Goal: Task Accomplishment & Management: Manage account settings

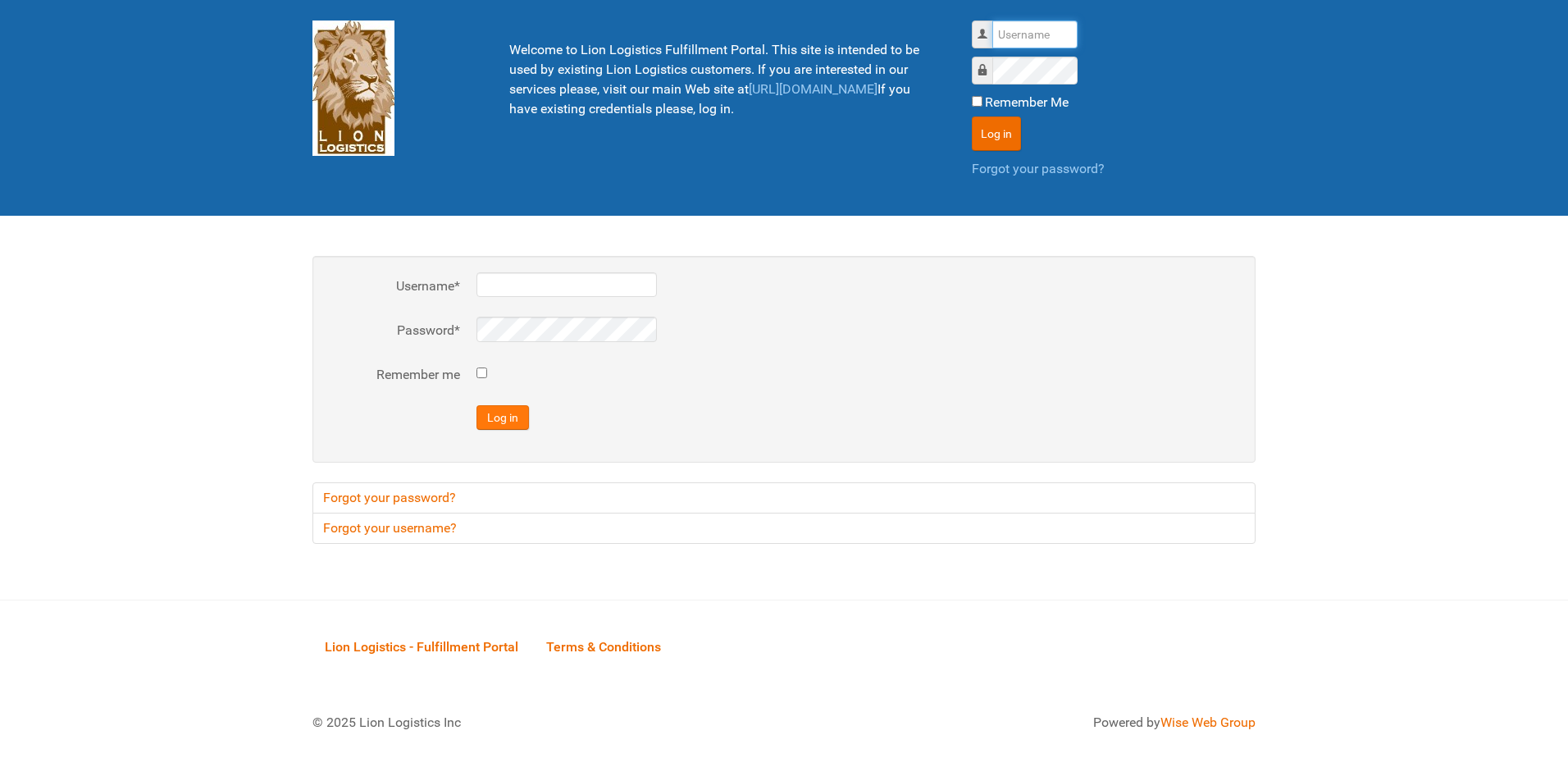
type input "al"
click at [512, 421] on button "Log in" at bounding box center [503, 417] width 52 height 24
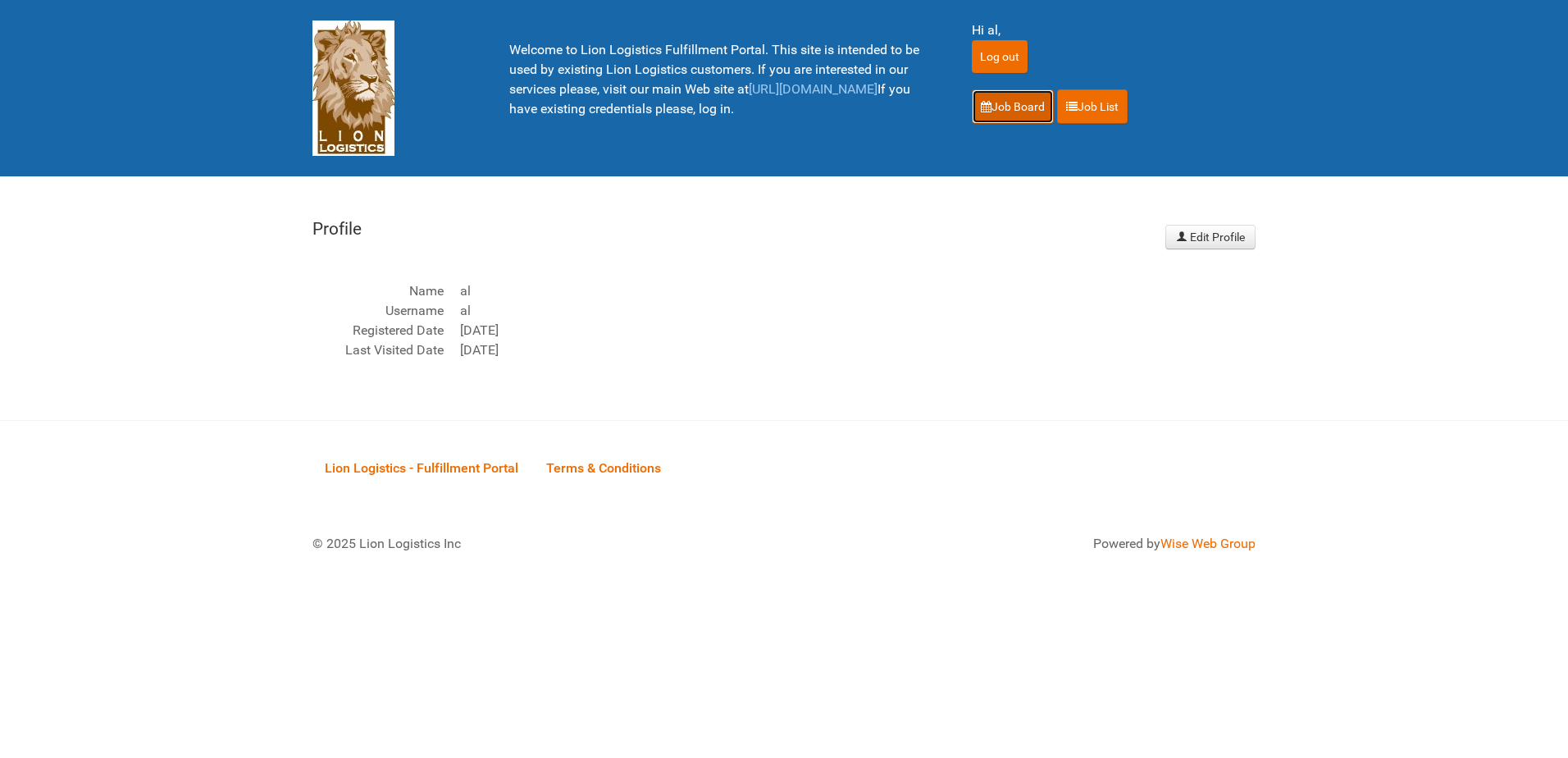
click at [1020, 103] on link "Job Board" at bounding box center [1012, 106] width 82 height 34
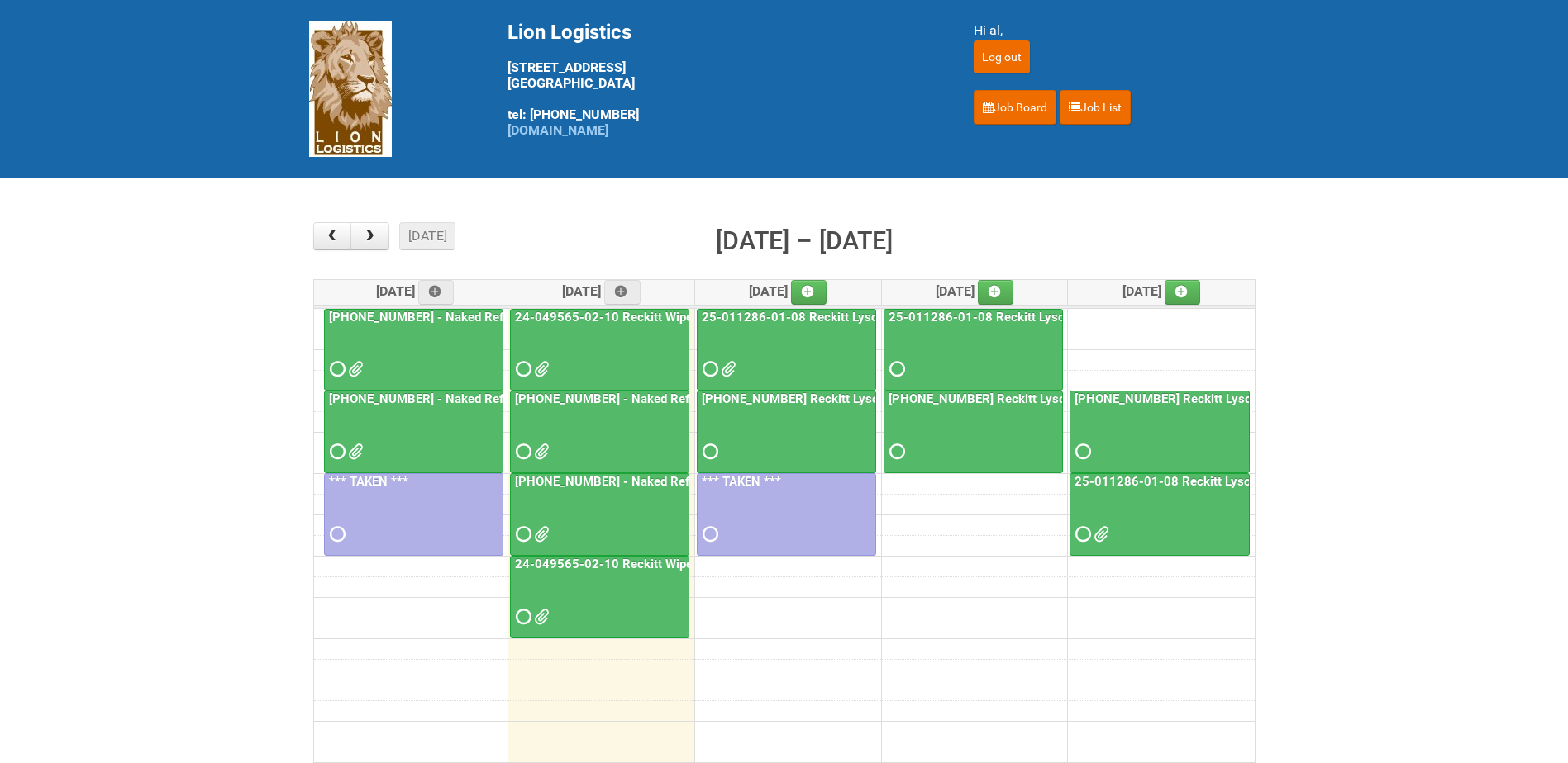
click at [575, 502] on div at bounding box center [600, 519] width 176 height 54
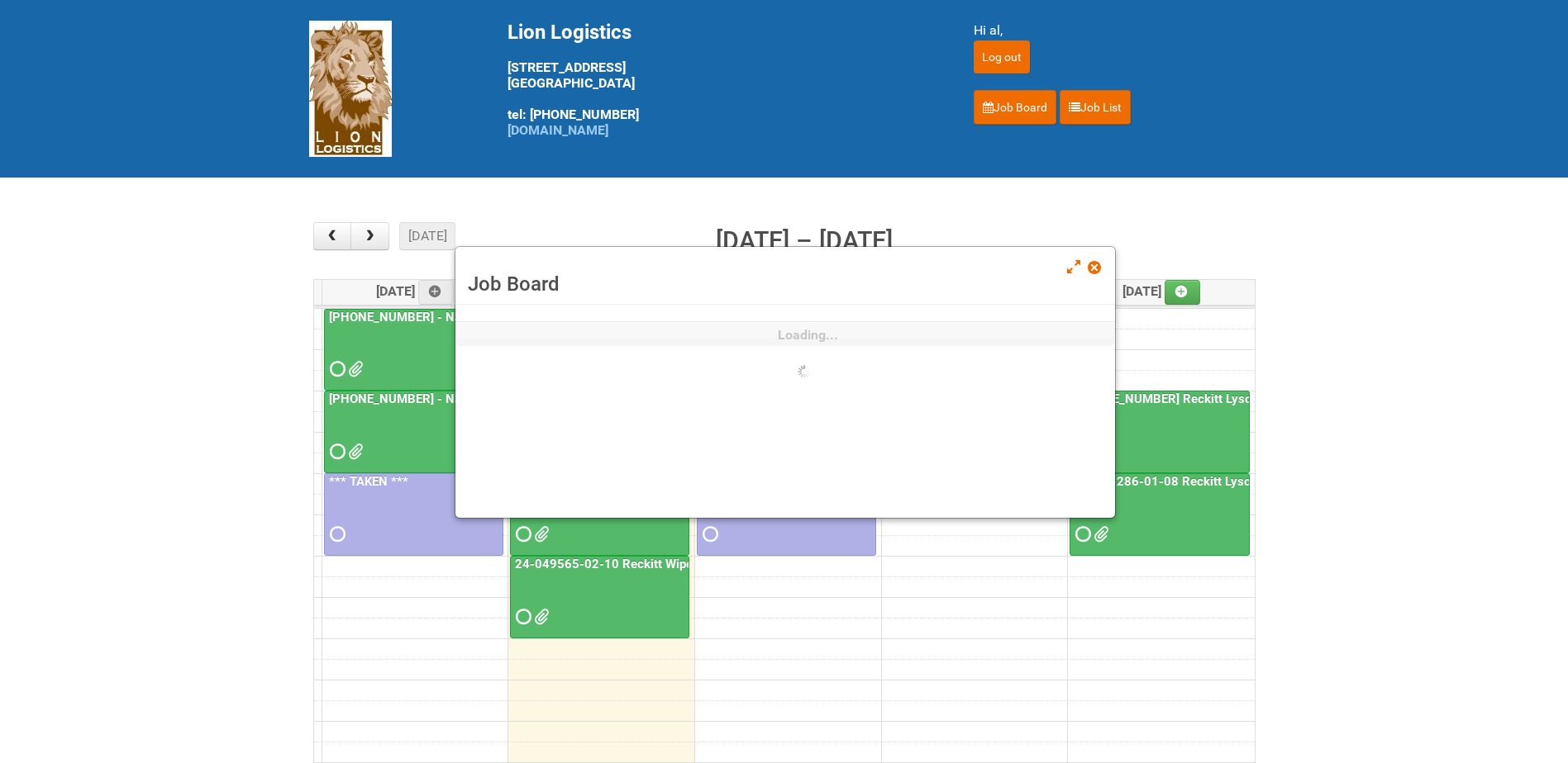
click at [575, 502] on div "Job Board Loading..." at bounding box center [784, 382] width 661 height 273
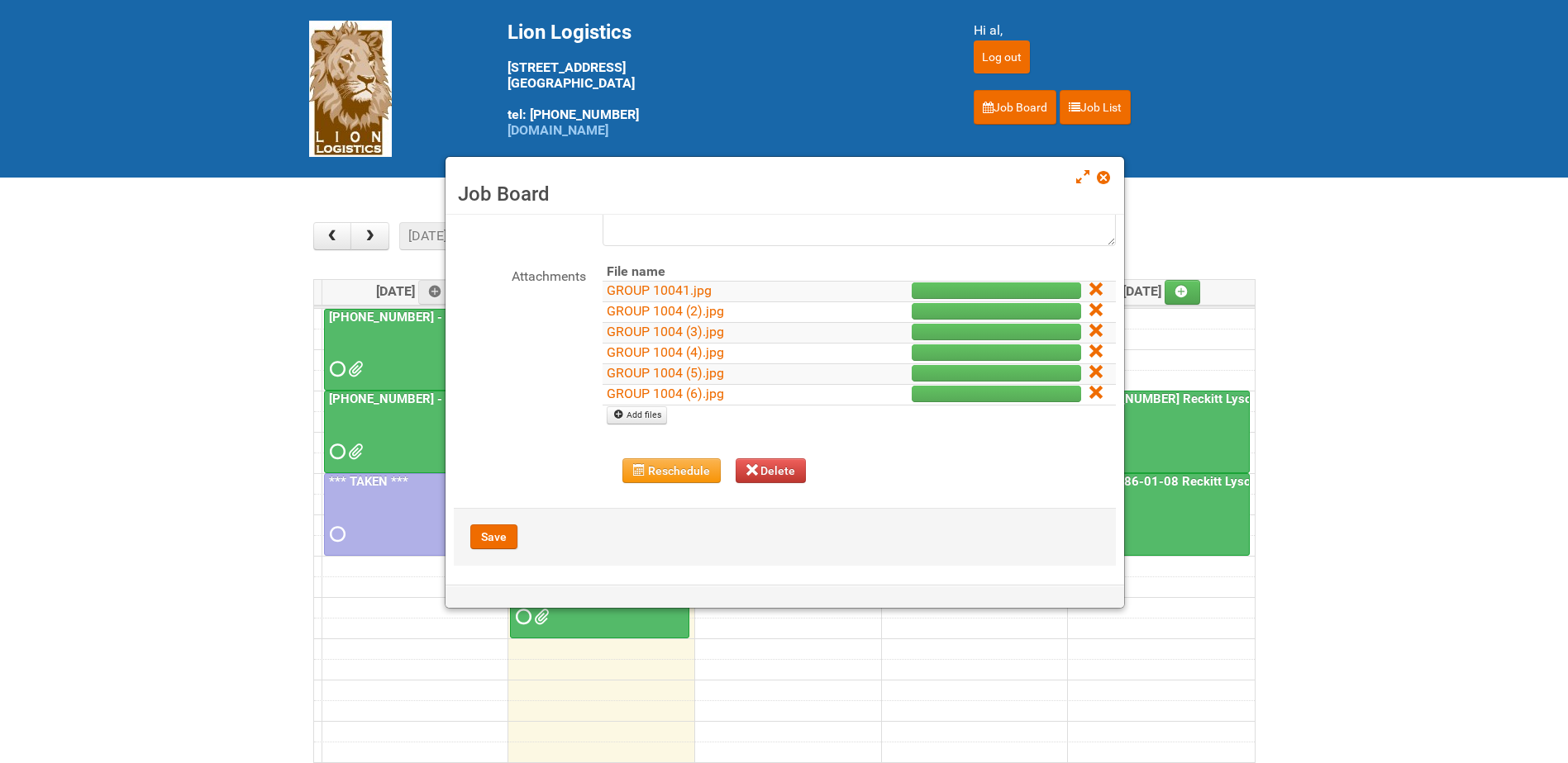
scroll to position [184, 0]
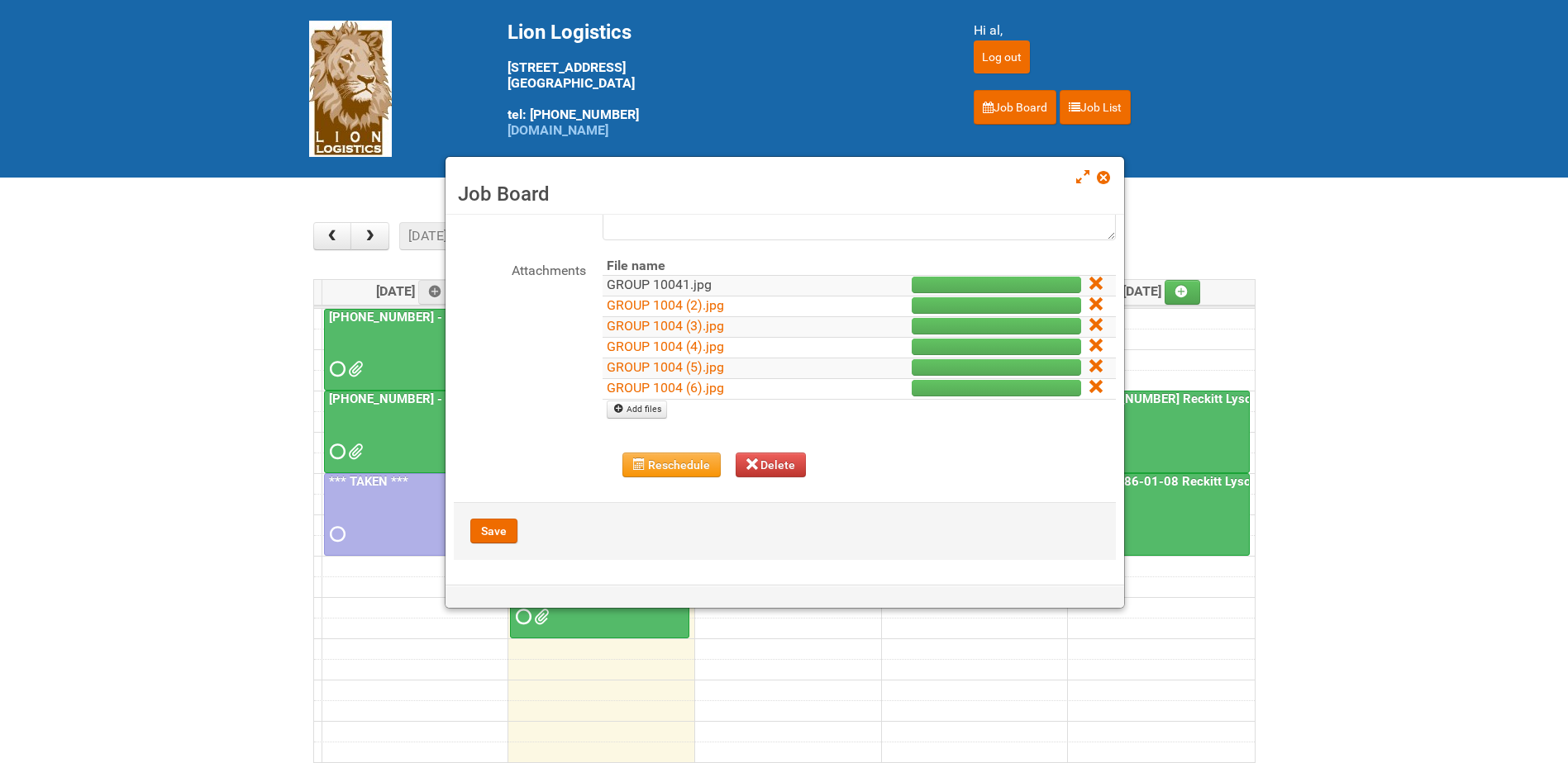
click at [680, 284] on link "GROUP 10041.jpg" at bounding box center [659, 285] width 105 height 16
click at [671, 304] on link "GROUP 1004 (2).jpg" at bounding box center [666, 305] width 117 height 16
click at [669, 324] on link "GROUP 1004 (3).jpg" at bounding box center [666, 326] width 117 height 16
click at [670, 342] on link "GROUP 1004 (4).jpg" at bounding box center [666, 346] width 117 height 16
click at [670, 363] on link "GROUP 1004 (5).jpg" at bounding box center [666, 367] width 117 height 16
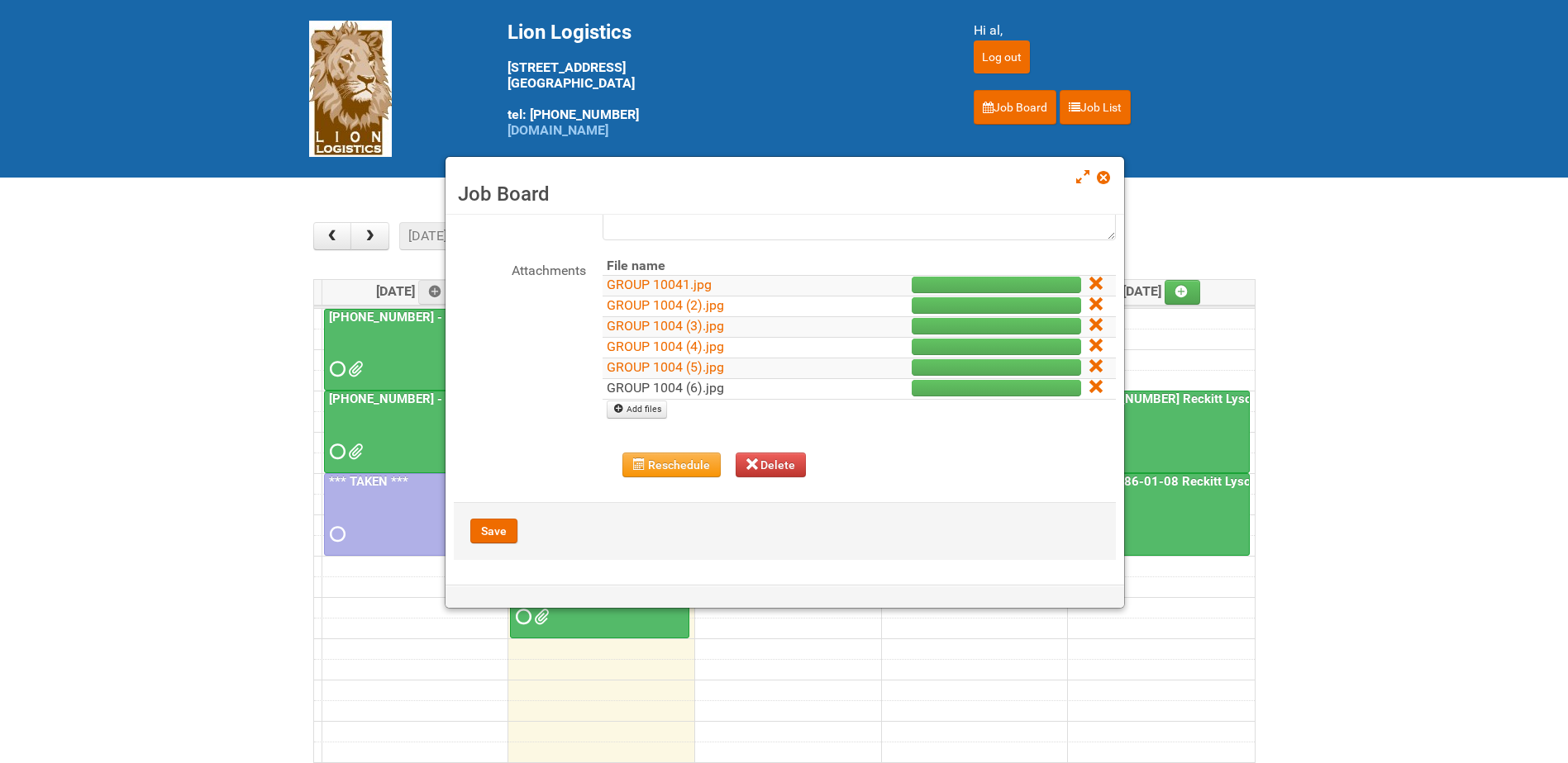
click at [672, 383] on link "GROUP 1004 (6).jpg" at bounding box center [666, 387] width 117 height 16
click at [1101, 180] on span at bounding box center [1102, 178] width 12 height 12
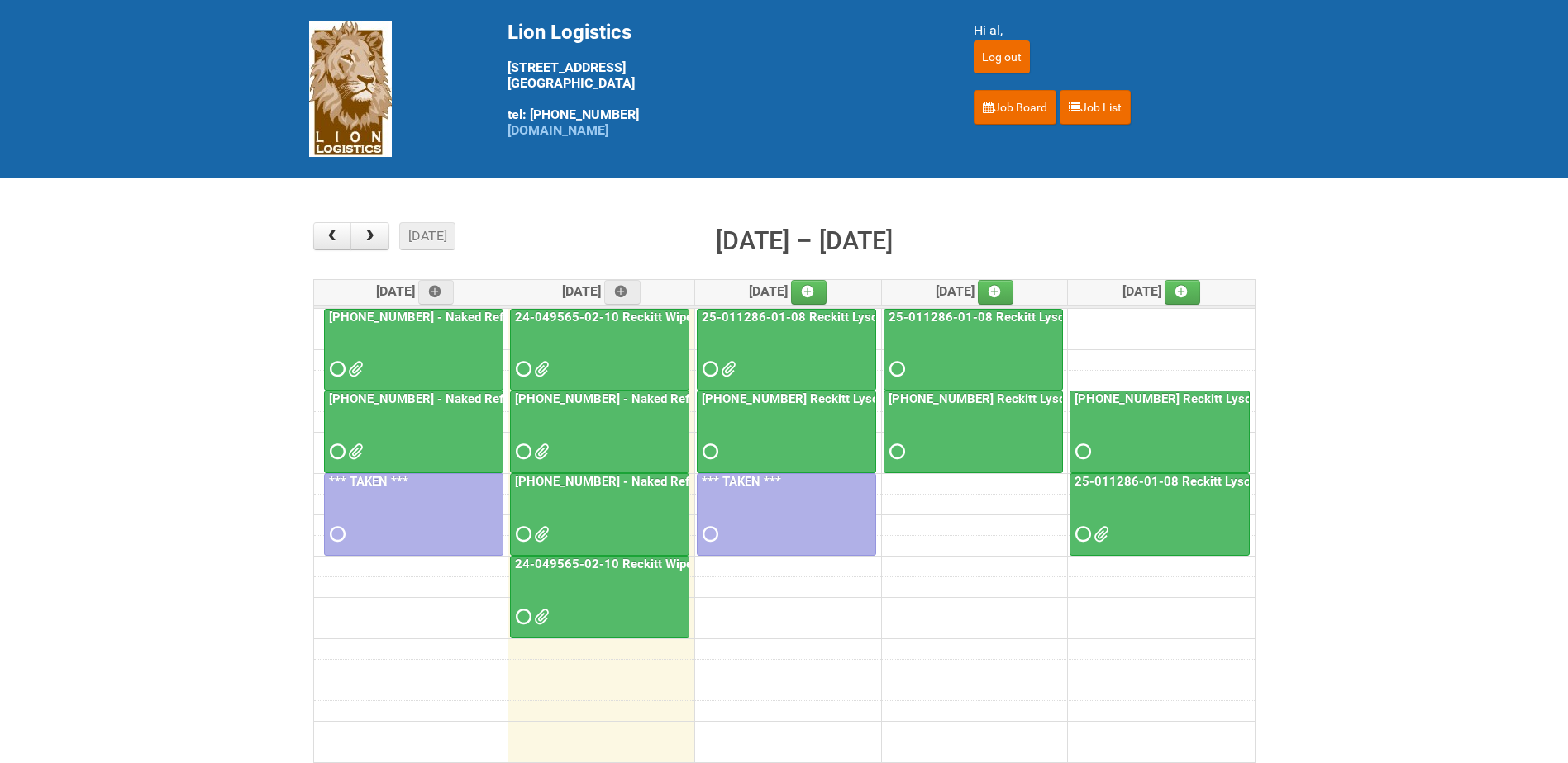
click at [646, 516] on div at bounding box center [600, 519] width 176 height 54
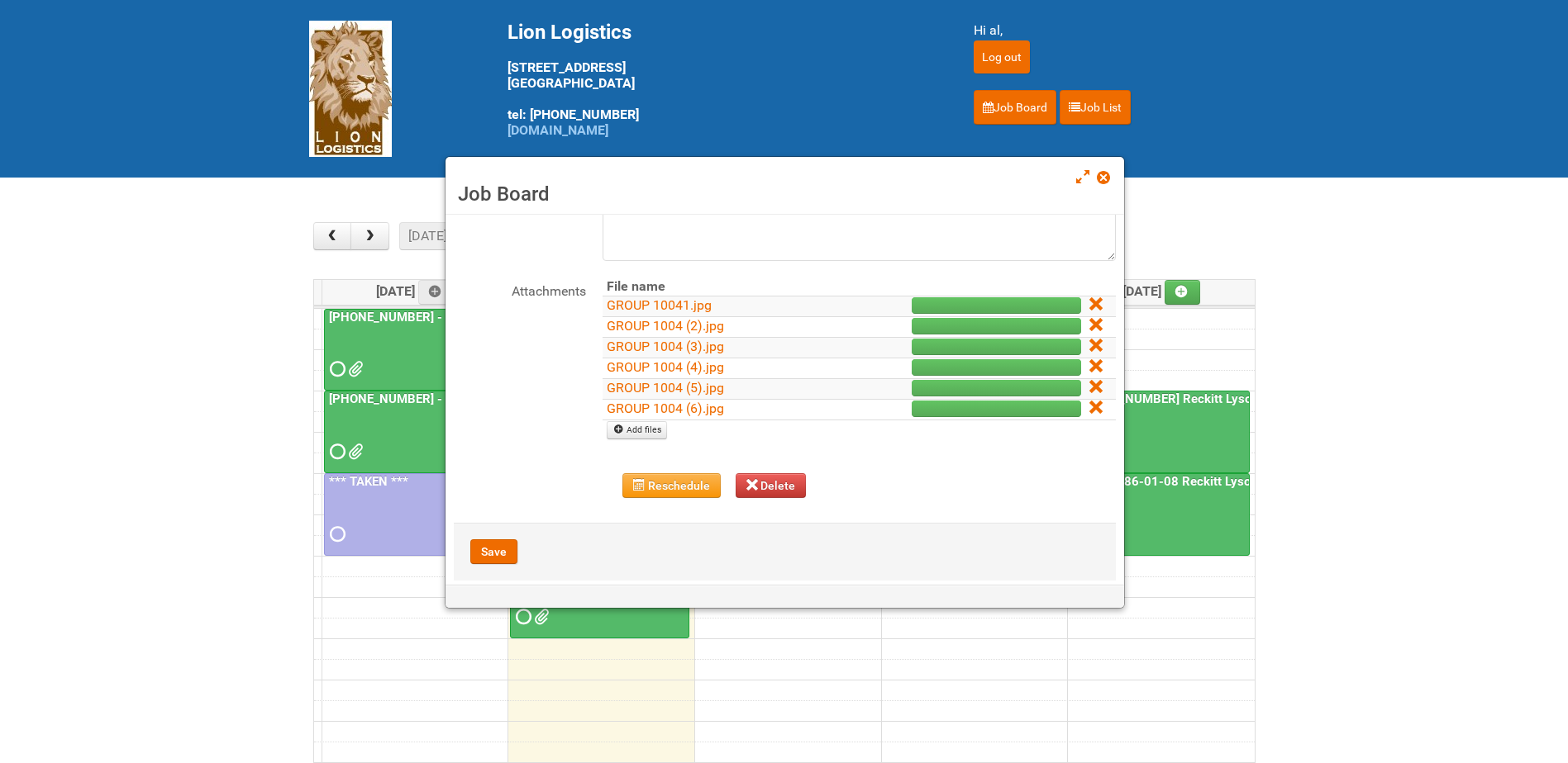
scroll to position [165, 0]
click at [1089, 299] on icon at bounding box center [1095, 302] width 12 height 12
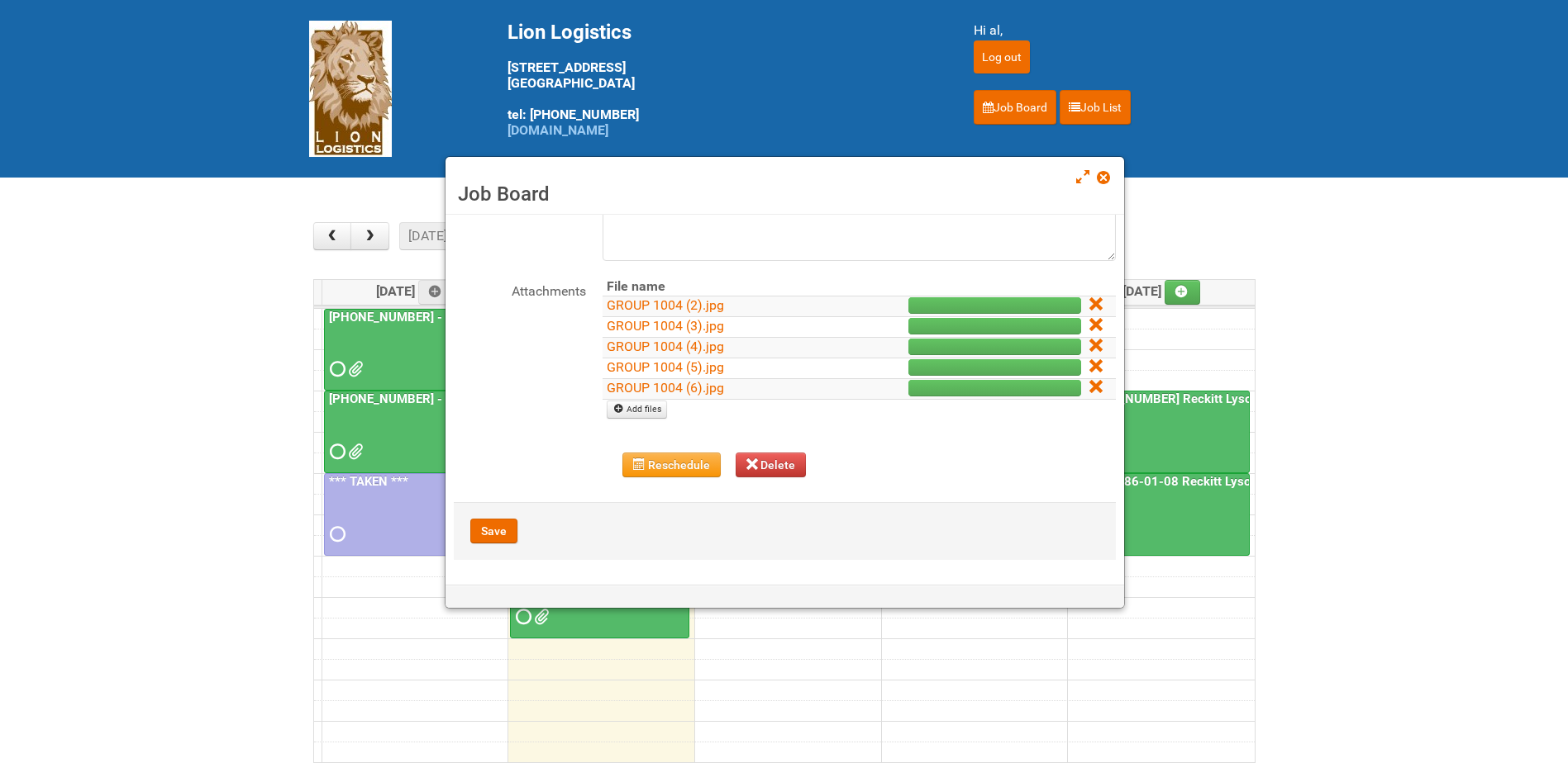
click at [1089, 299] on icon at bounding box center [1095, 304] width 12 height 12
click at [1089, 323] on icon at bounding box center [1095, 325] width 12 height 12
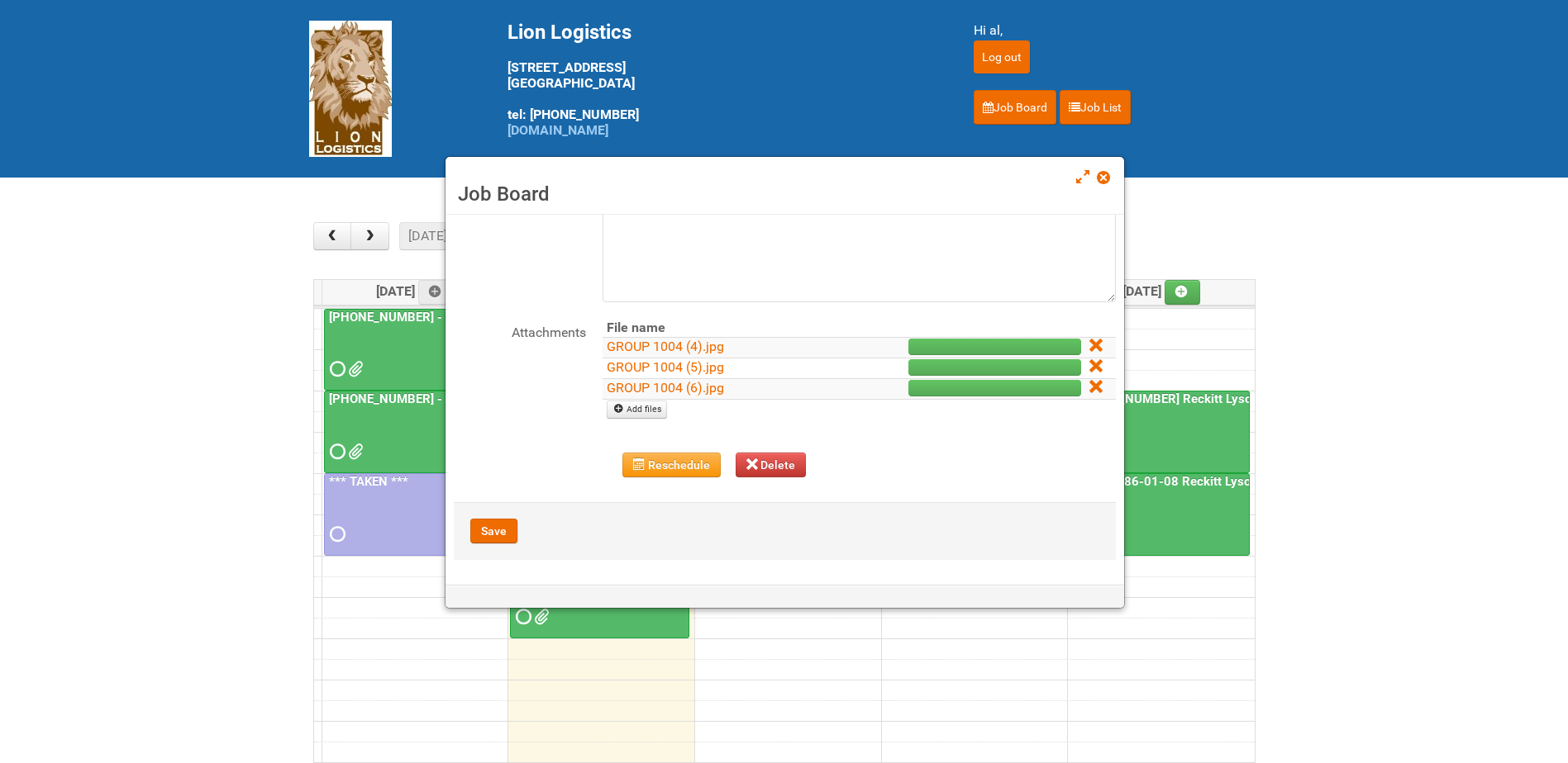
scroll to position [122, 0]
click at [1089, 339] on icon at bounding box center [1095, 345] width 12 height 12
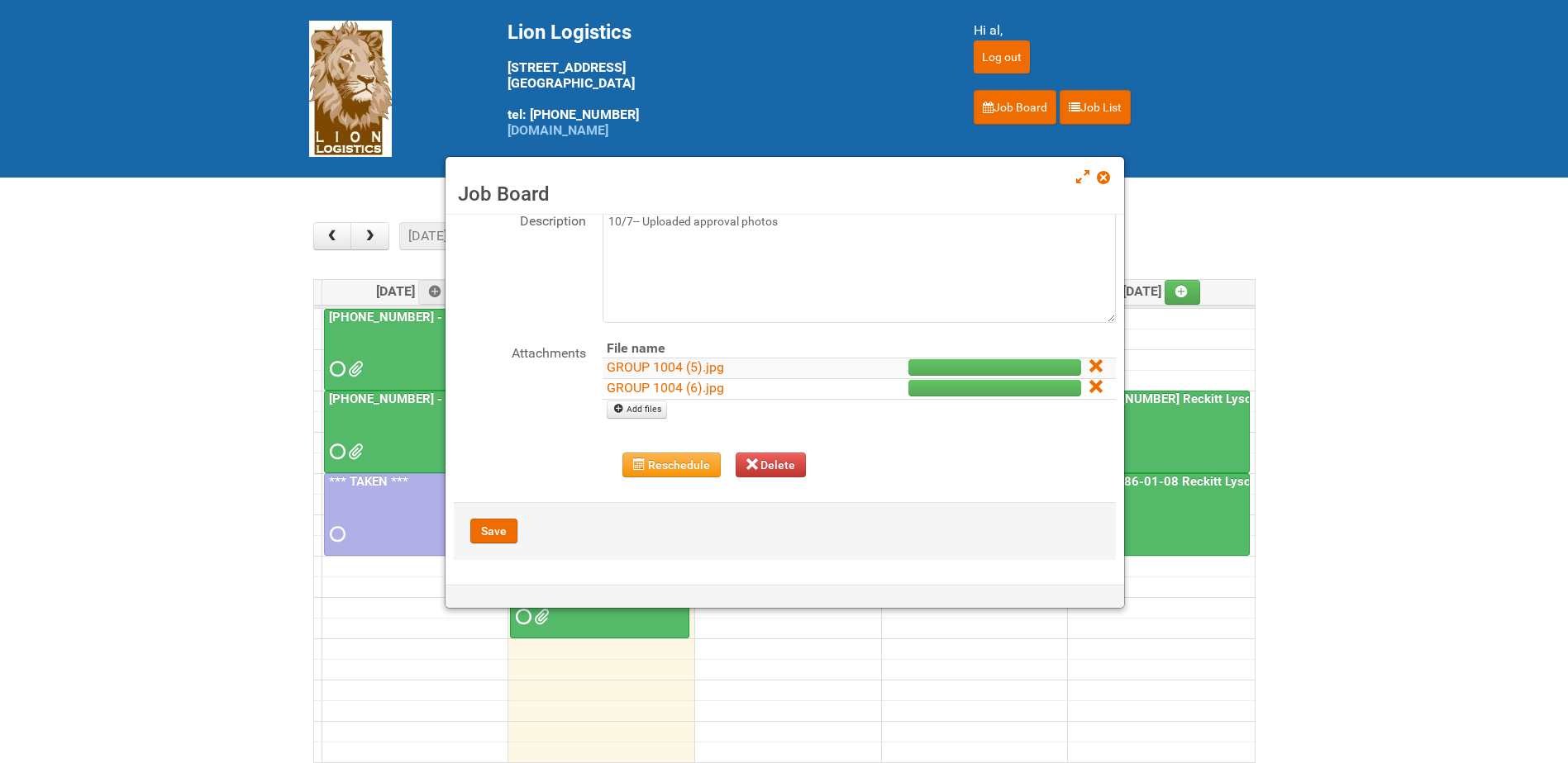
scroll to position [102, 0]
click at [1089, 363] on icon at bounding box center [1095, 366] width 12 height 12
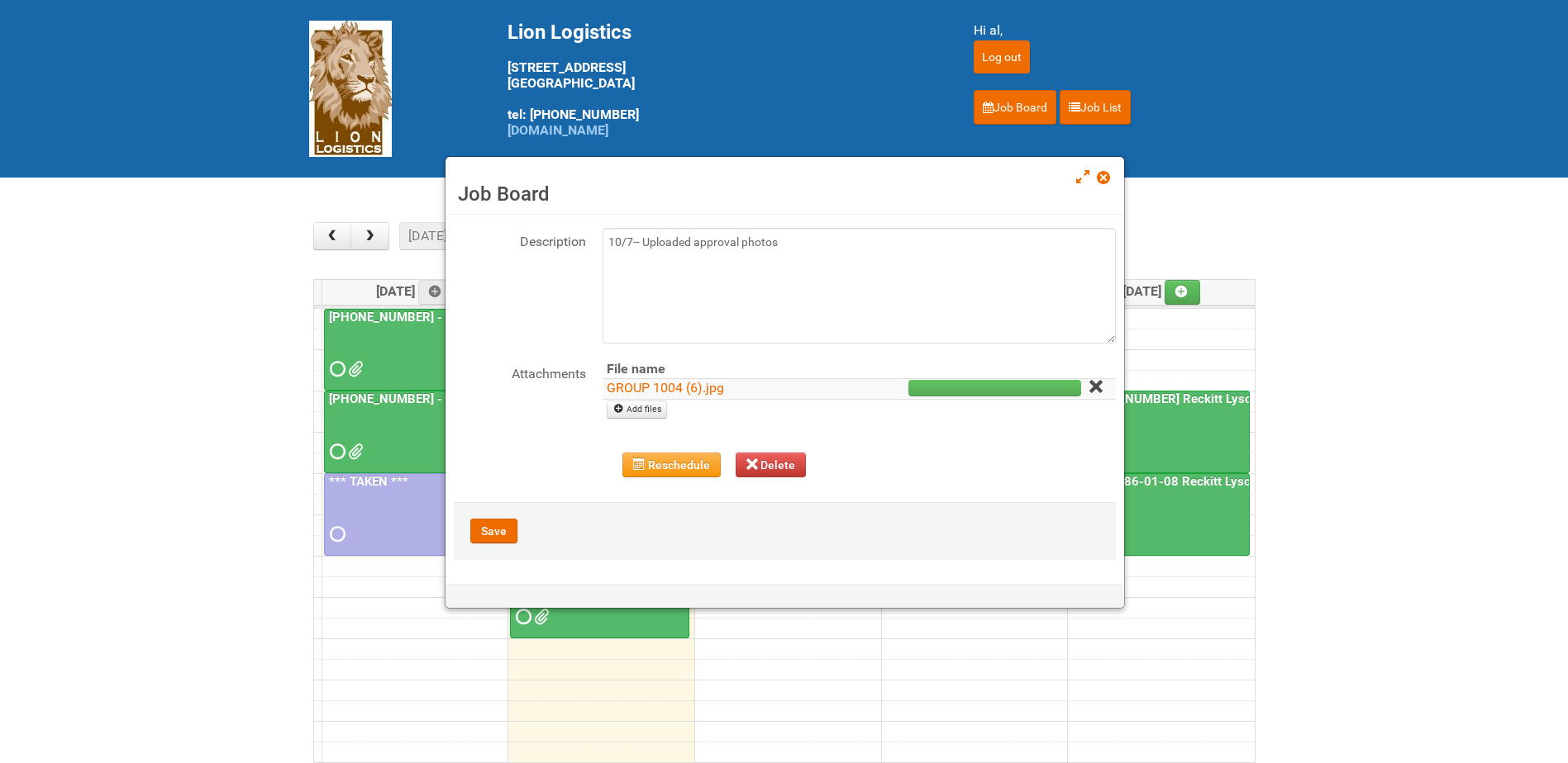
click at [1089, 384] on icon at bounding box center [1095, 386] width 12 height 12
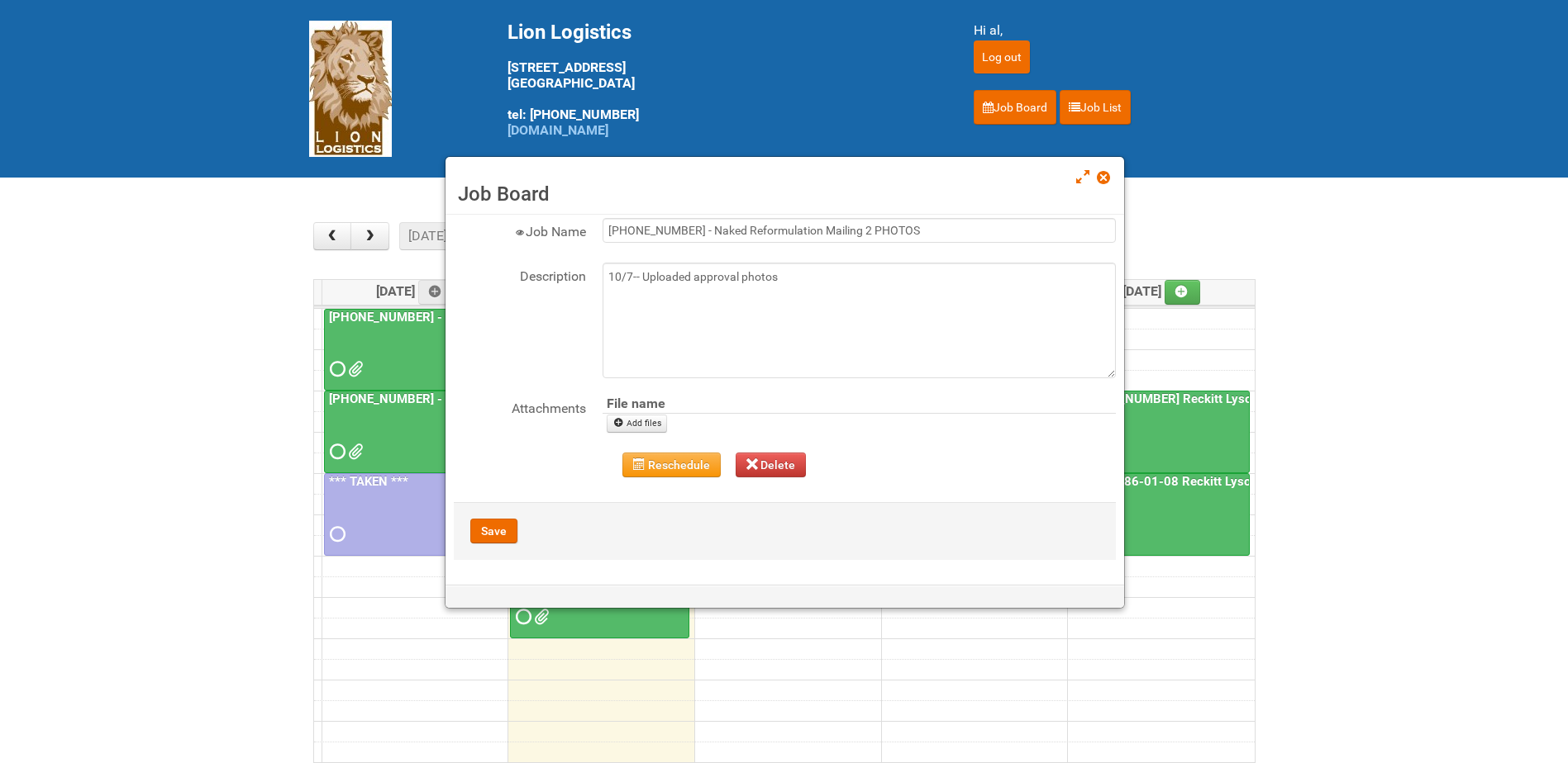
scroll to position [46, 0]
click at [484, 534] on button "Save" at bounding box center [493, 530] width 47 height 24
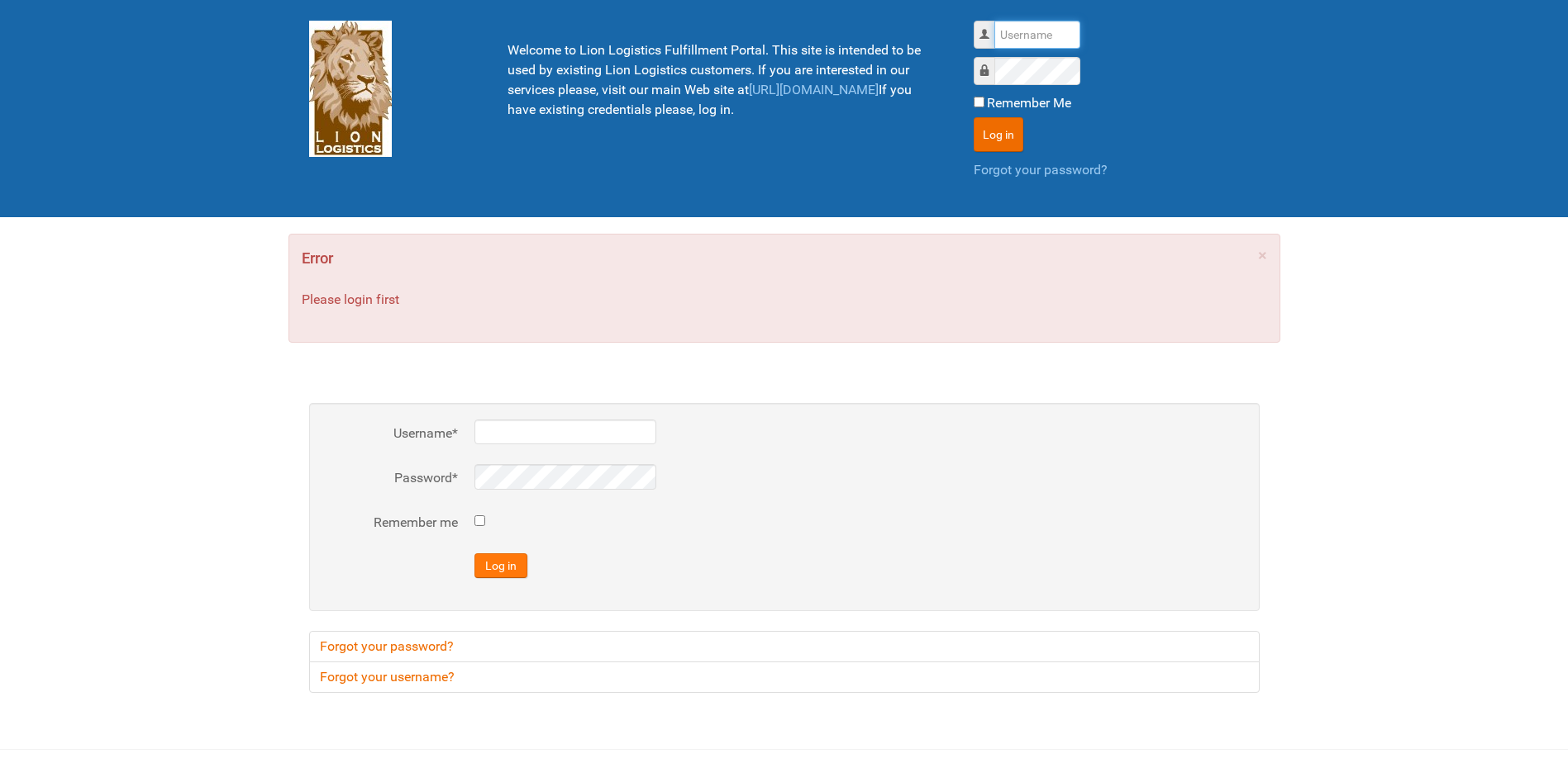
type input "al"
click at [514, 566] on button "Log in" at bounding box center [501, 565] width 53 height 24
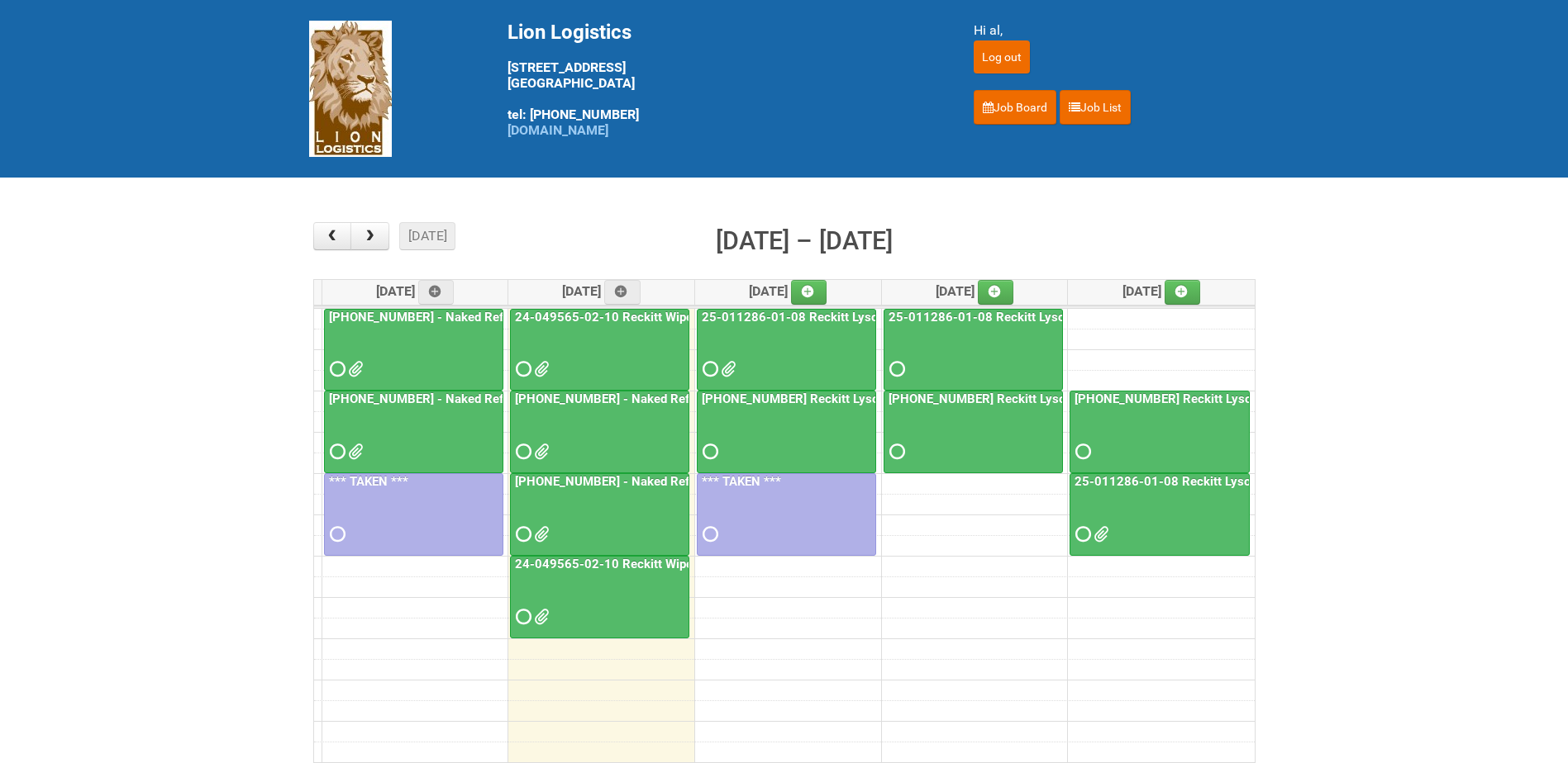
click at [602, 527] on div at bounding box center [600, 519] width 176 height 54
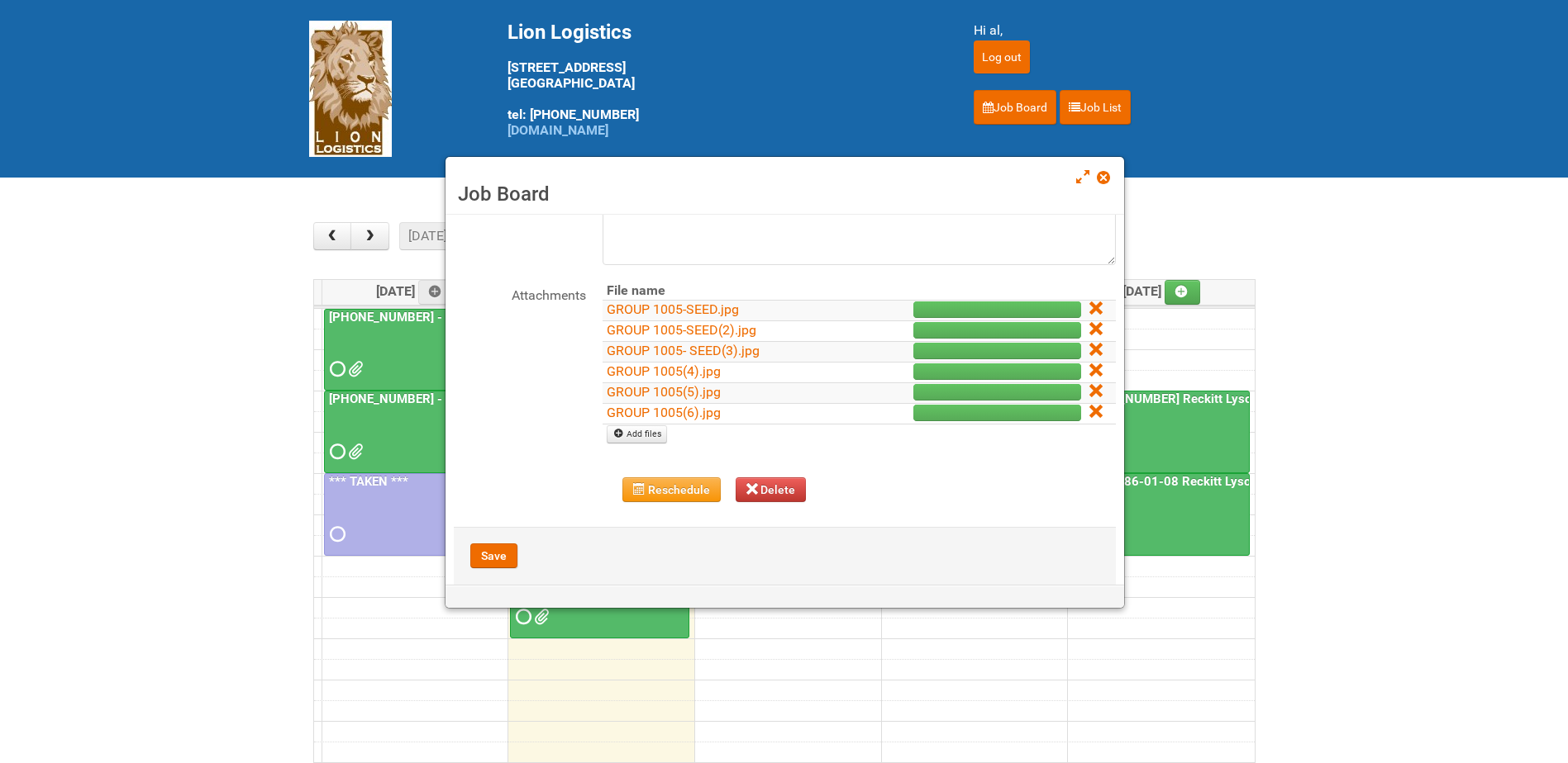
scroll to position [184, 0]
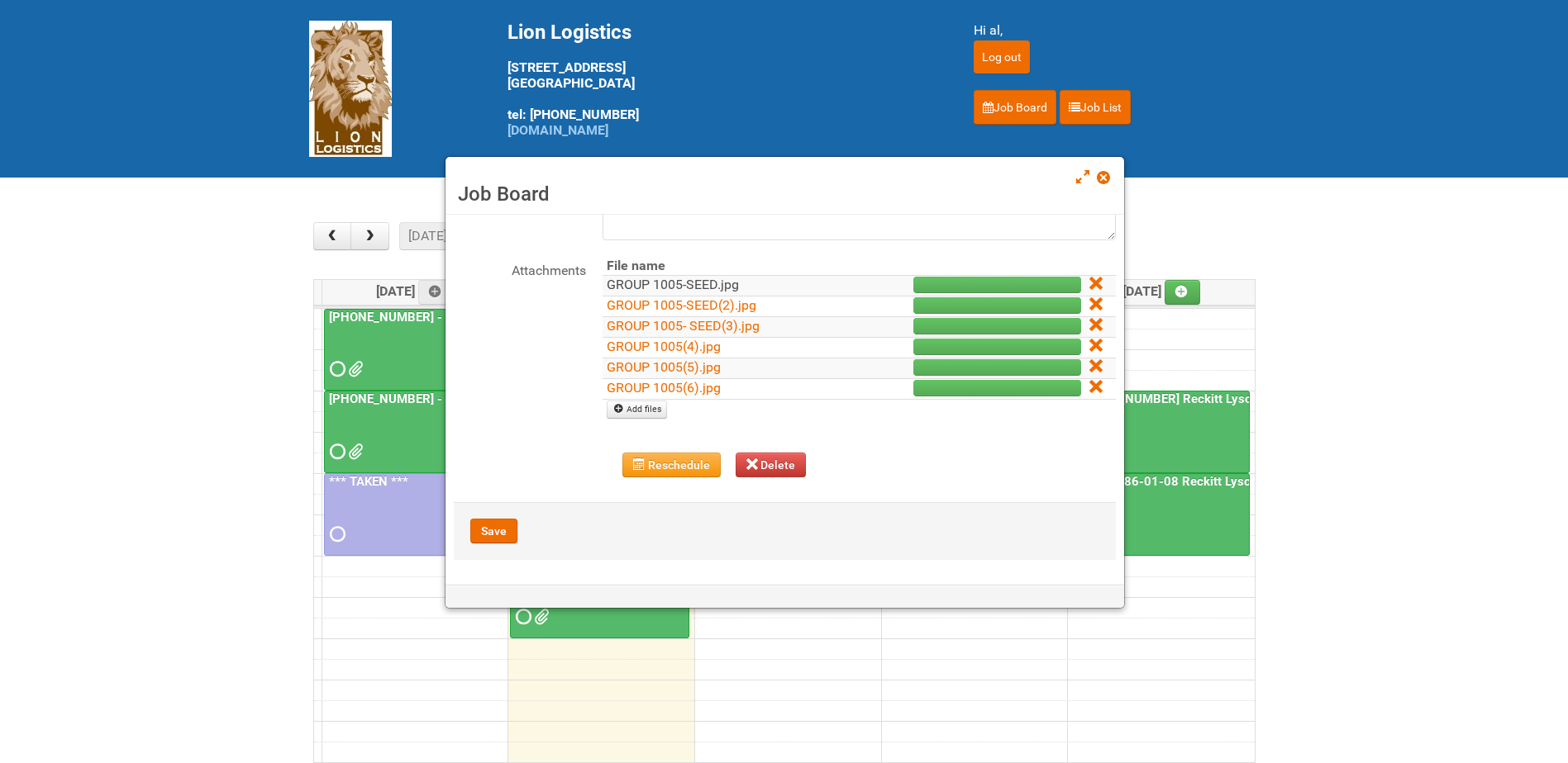
click at [696, 285] on link "GROUP 1005-SEED.jpg" at bounding box center [672, 285] width 132 height 16
click at [689, 307] on link "GROUP 1005-SEED(2).jpg" at bounding box center [681, 305] width 150 height 16
click at [689, 327] on link "GROUP 1005- SEED(3).jpg" at bounding box center [683, 326] width 153 height 16
click at [675, 346] on link "GROUP 1005(4).jpg" at bounding box center [664, 346] width 115 height 16
click at [675, 365] on link "GROUP 1005(5).jpg" at bounding box center [664, 367] width 115 height 16
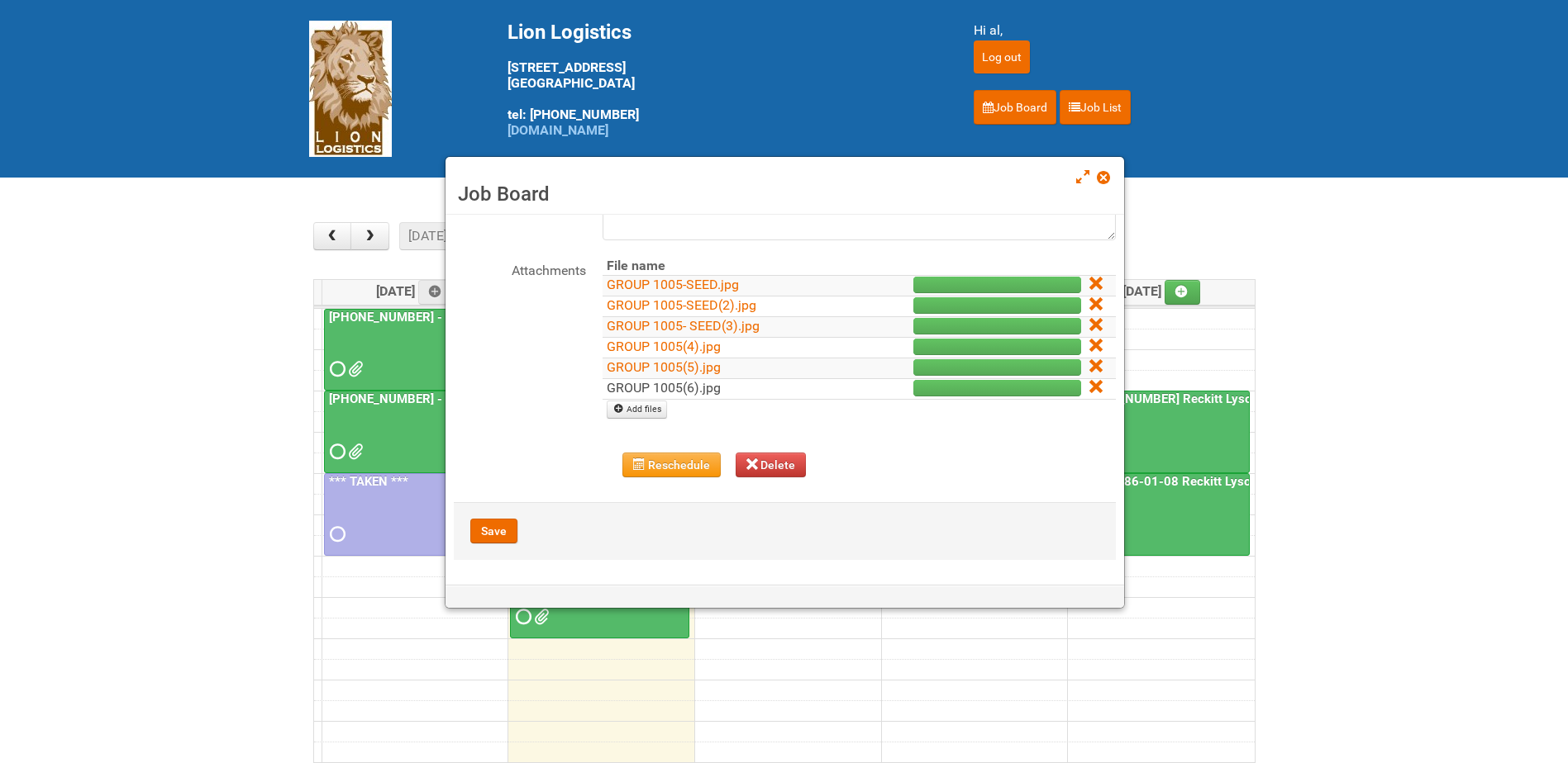
click at [687, 388] on link "GROUP 1005(6).jpg" at bounding box center [664, 387] width 115 height 16
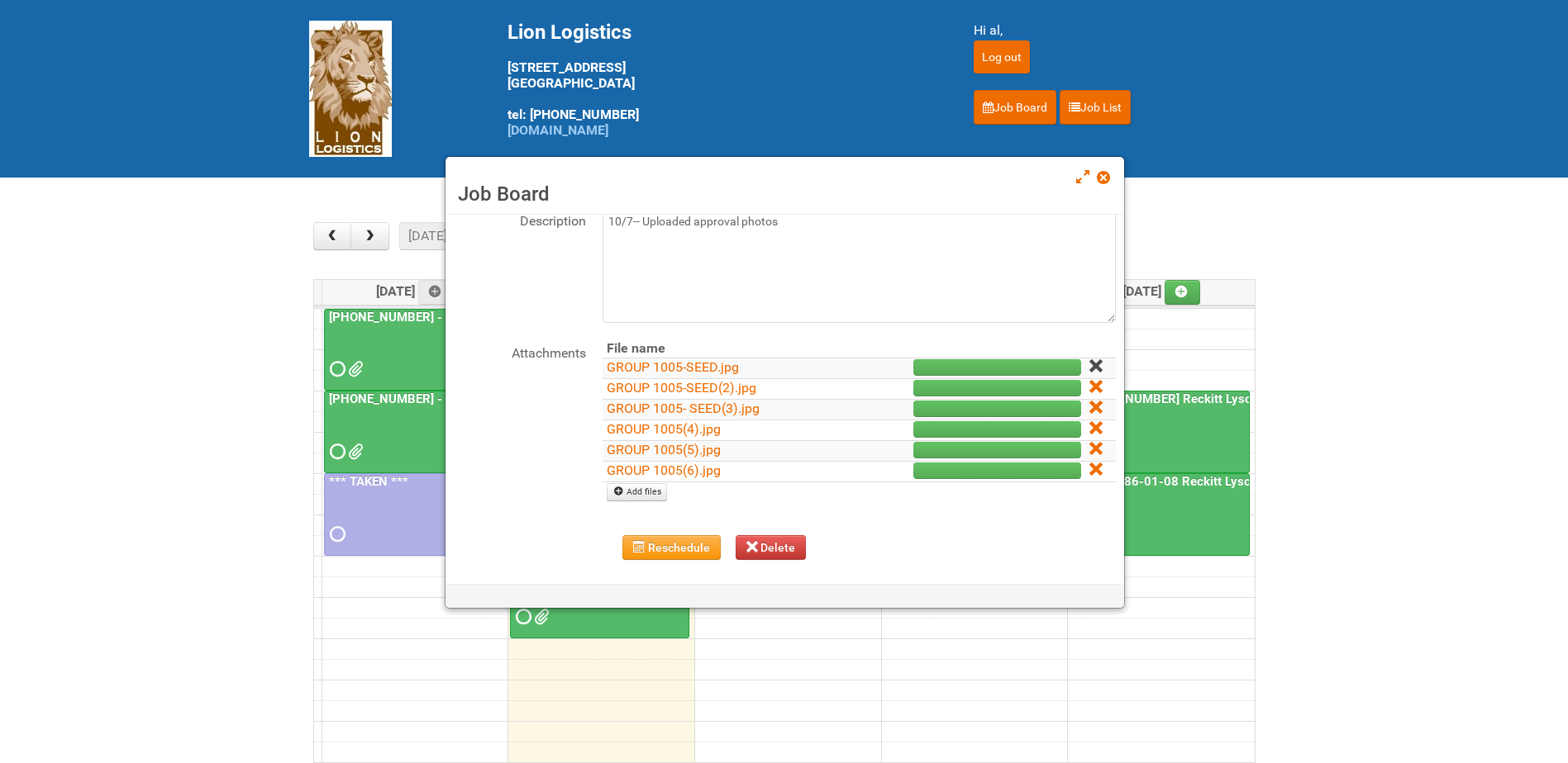
click at [1089, 363] on icon at bounding box center [1095, 366] width 12 height 12
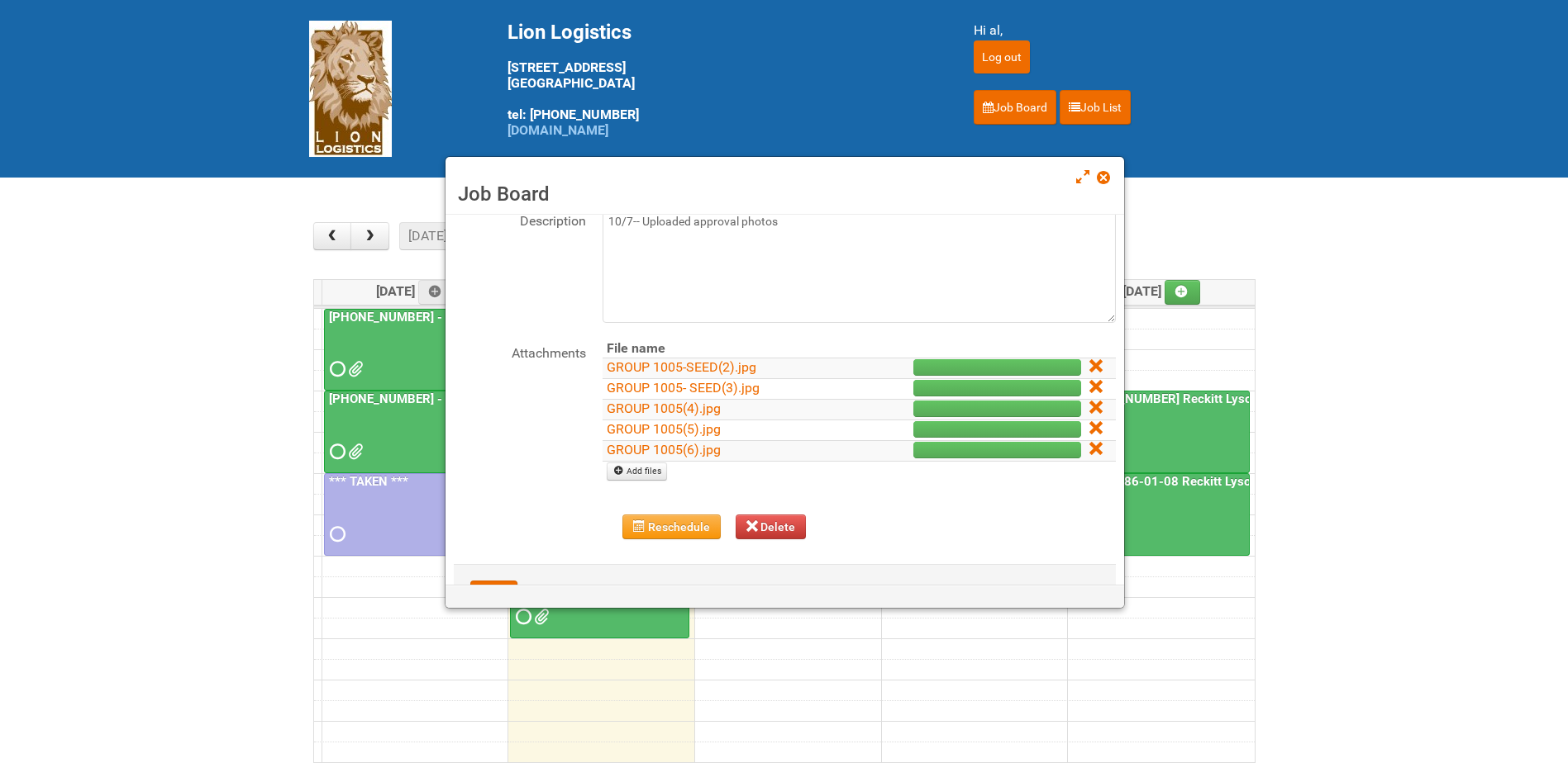
click at [1089, 363] on icon at bounding box center [1095, 366] width 12 height 12
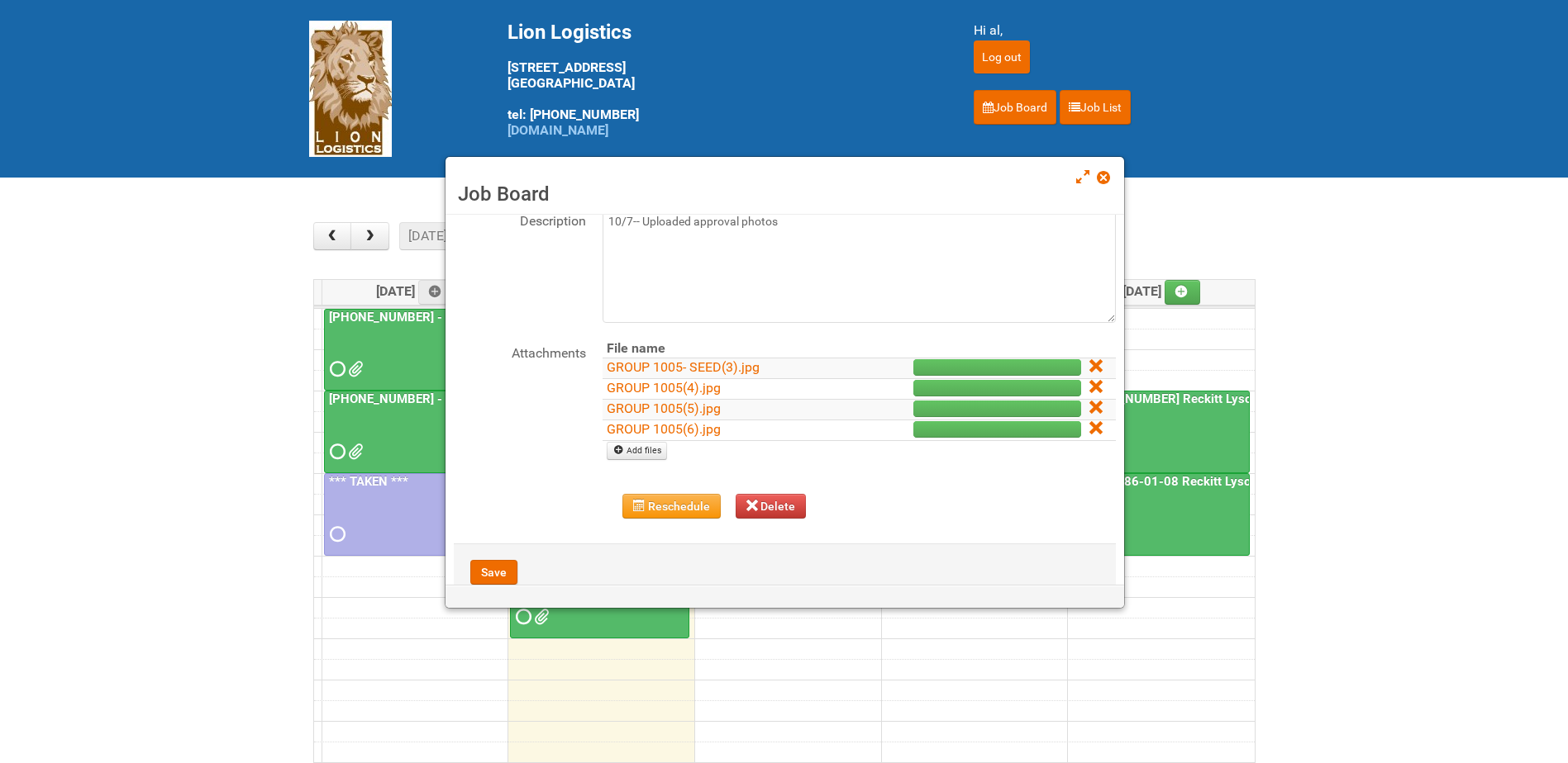
click at [1089, 363] on icon at bounding box center [1095, 366] width 12 height 12
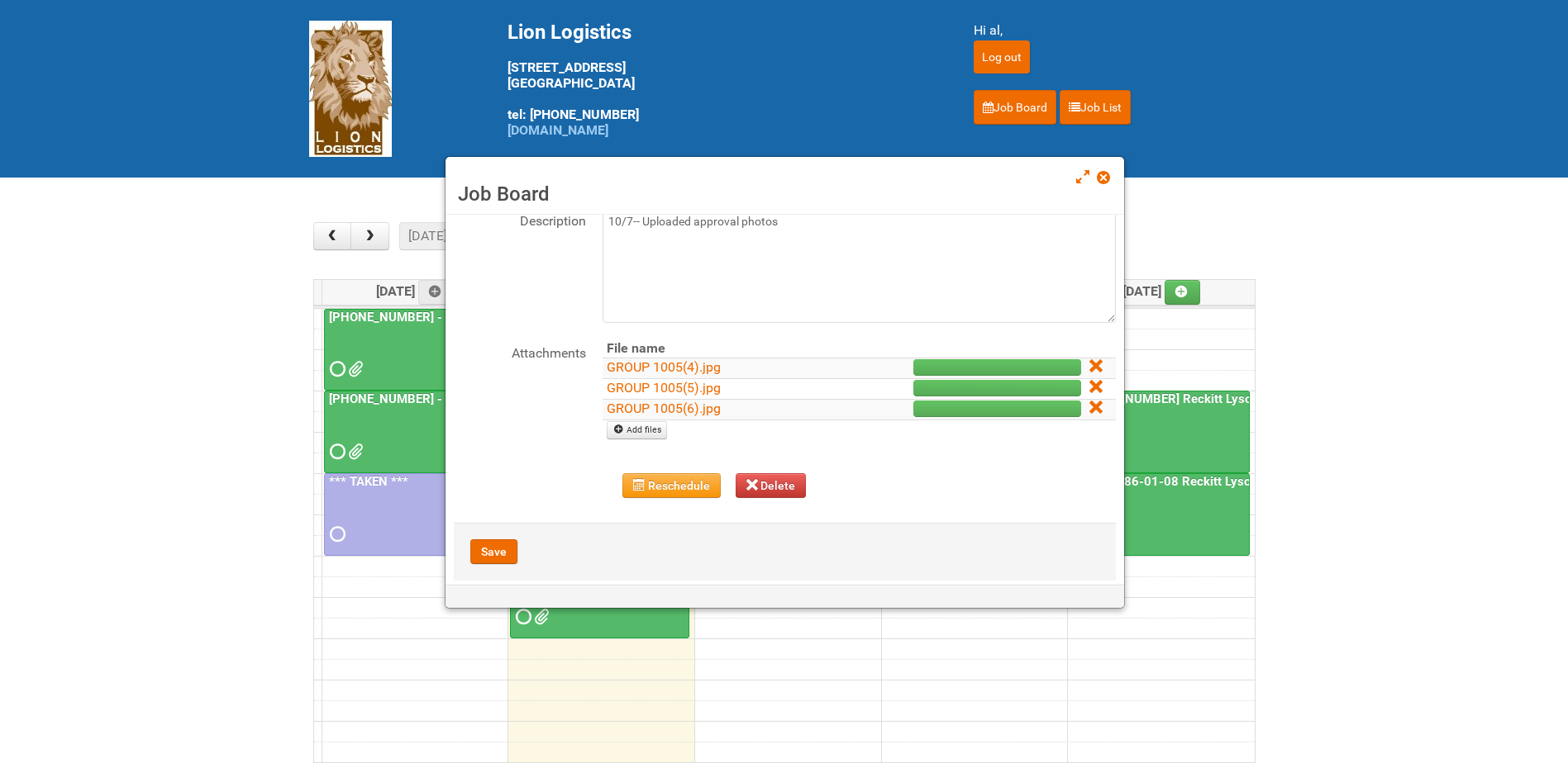
click at [1089, 363] on icon at bounding box center [1095, 366] width 12 height 12
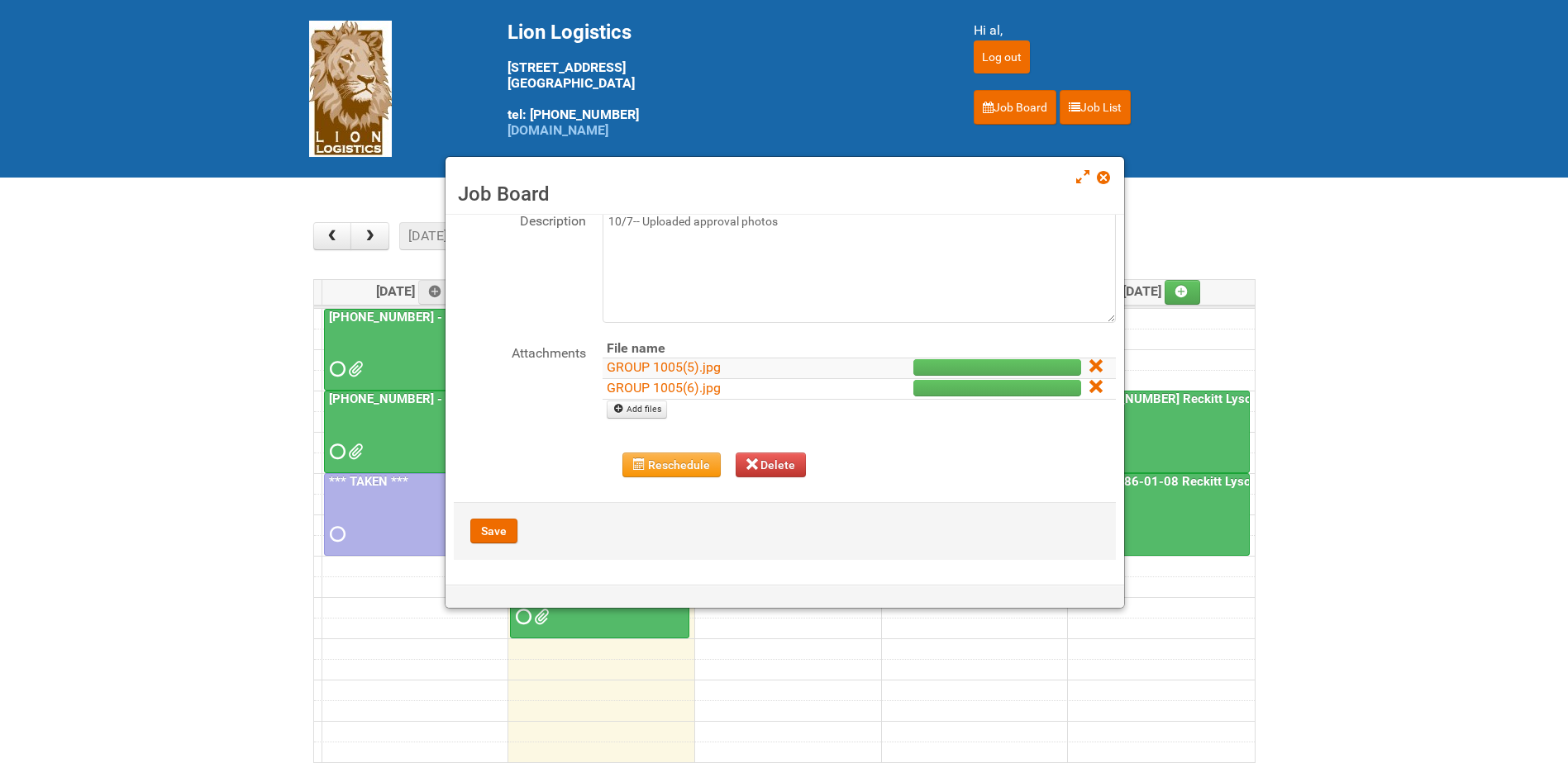
click at [1089, 363] on icon at bounding box center [1095, 366] width 12 height 12
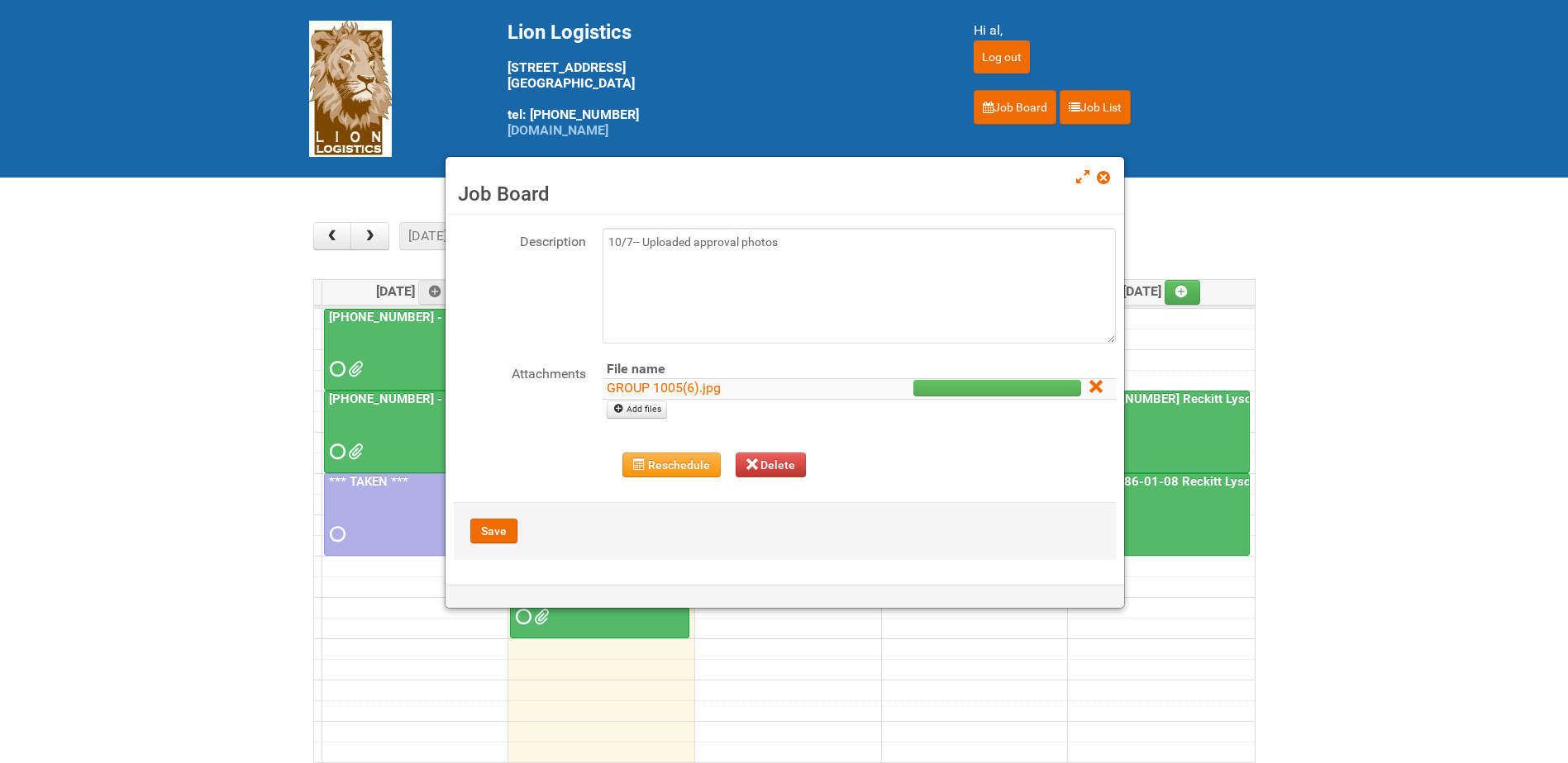
scroll to position [81, 0]
click at [1085, 363] on th at bounding box center [1100, 369] width 30 height 19
click at [1089, 384] on icon at bounding box center [1095, 386] width 12 height 12
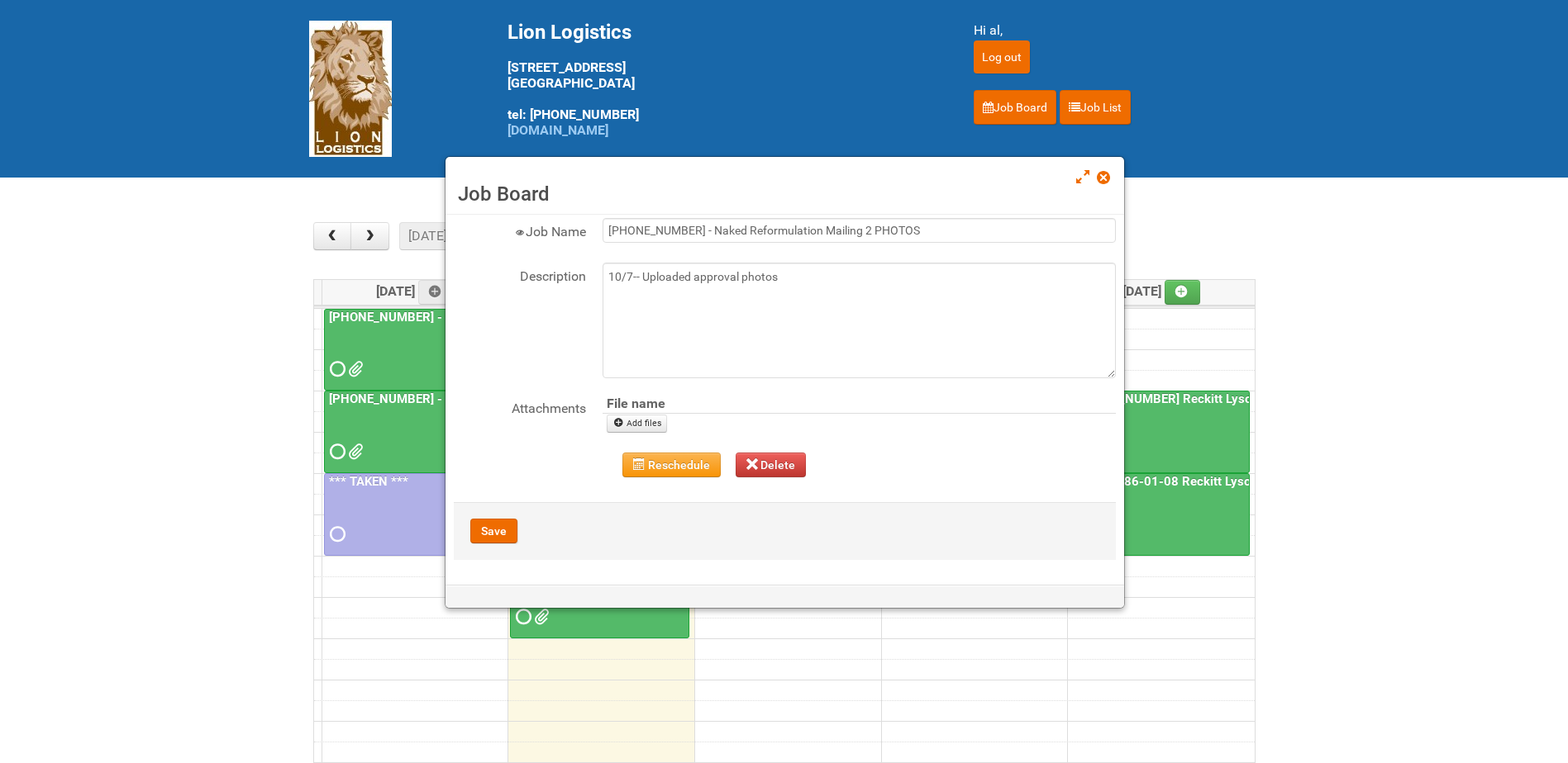
scroll to position [46, 0]
click at [501, 530] on button "Save" at bounding box center [493, 530] width 47 height 24
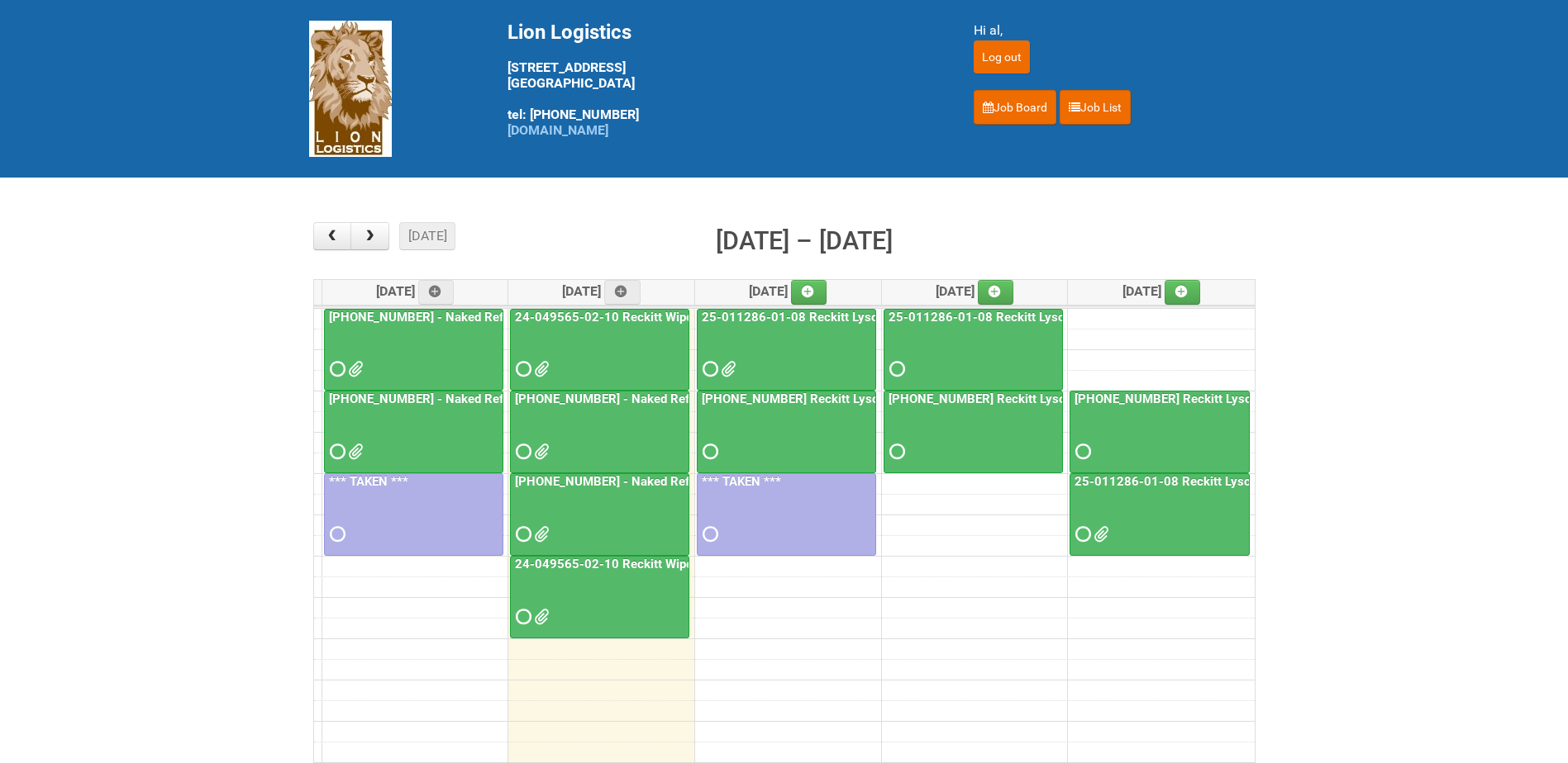
click at [625, 514] on div at bounding box center [600, 519] width 176 height 54
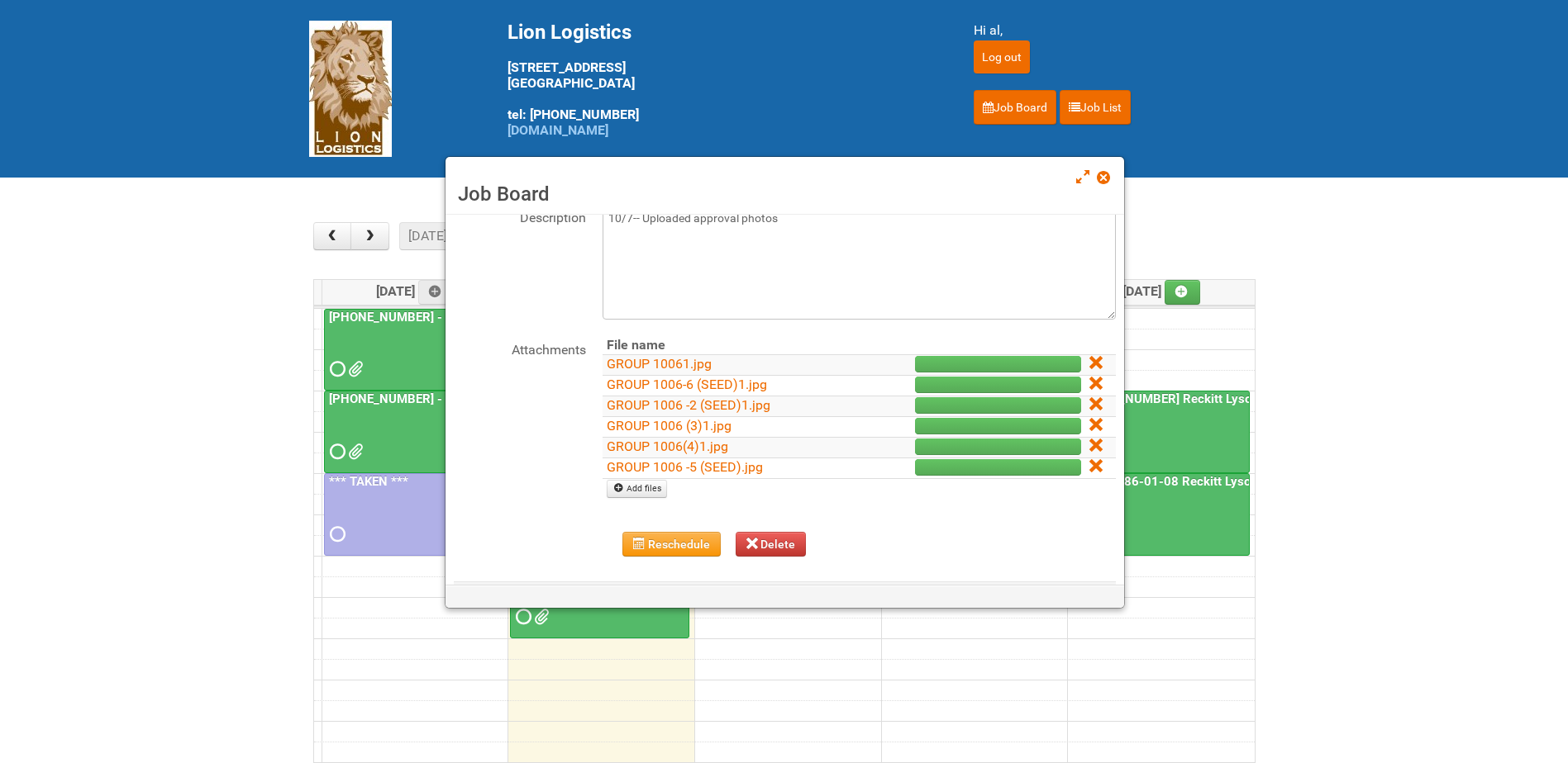
scroll to position [109, 0]
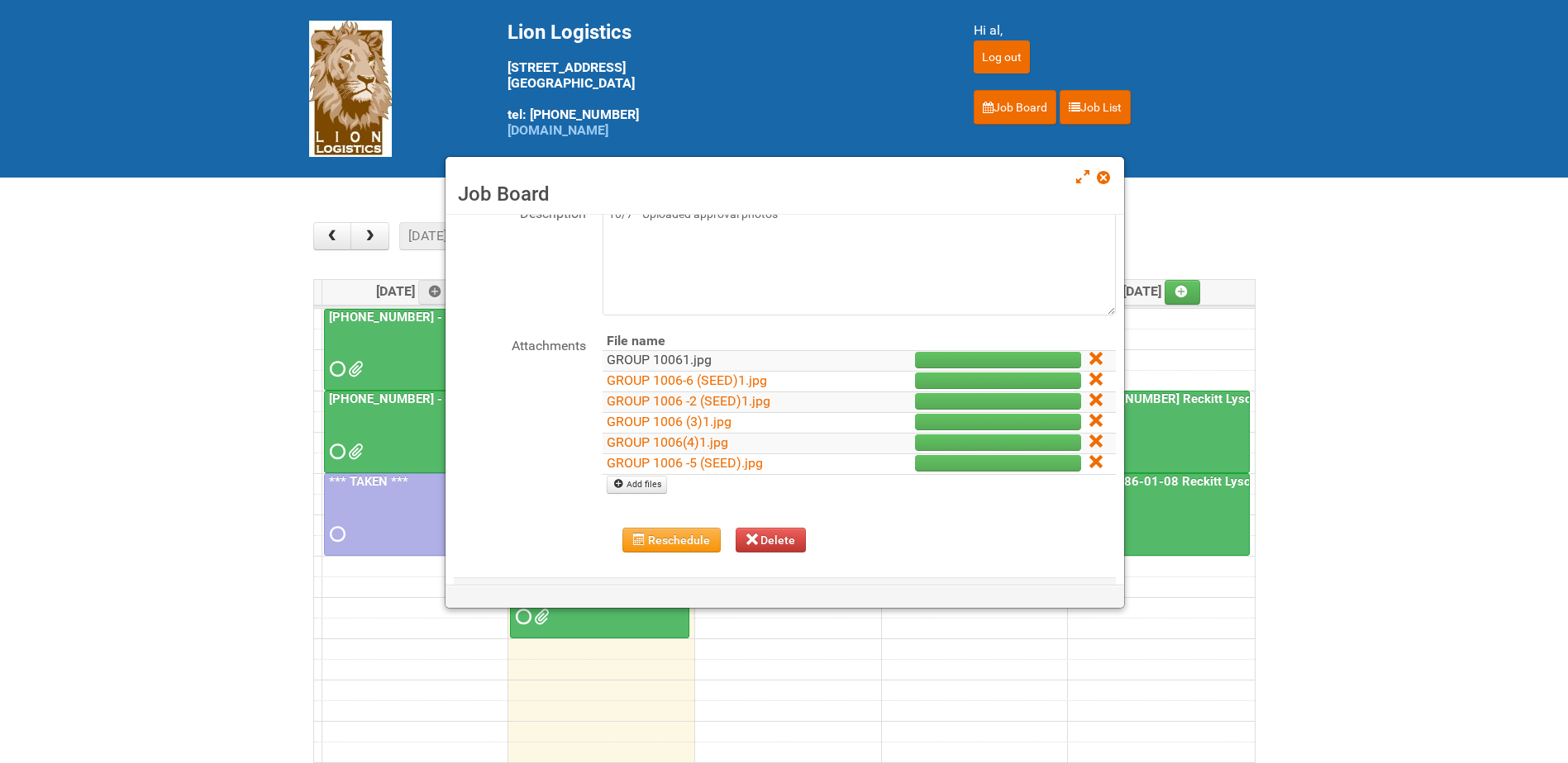
click at [676, 353] on link "GROUP 10061.jpg" at bounding box center [659, 360] width 105 height 16
click at [680, 379] on link "GROUP 1006-6 (SEED)1.jpg" at bounding box center [687, 381] width 161 height 16
click at [682, 405] on link "GROUP 1006 -2 (SEED)1.jpg" at bounding box center [688, 401] width 163 height 16
click at [682, 417] on link "GROUP 1006 (3)1.jpg" at bounding box center [669, 422] width 124 height 16
click at [682, 437] on link "GROUP 1006(4)1.jpg" at bounding box center [668, 442] width 121 height 16
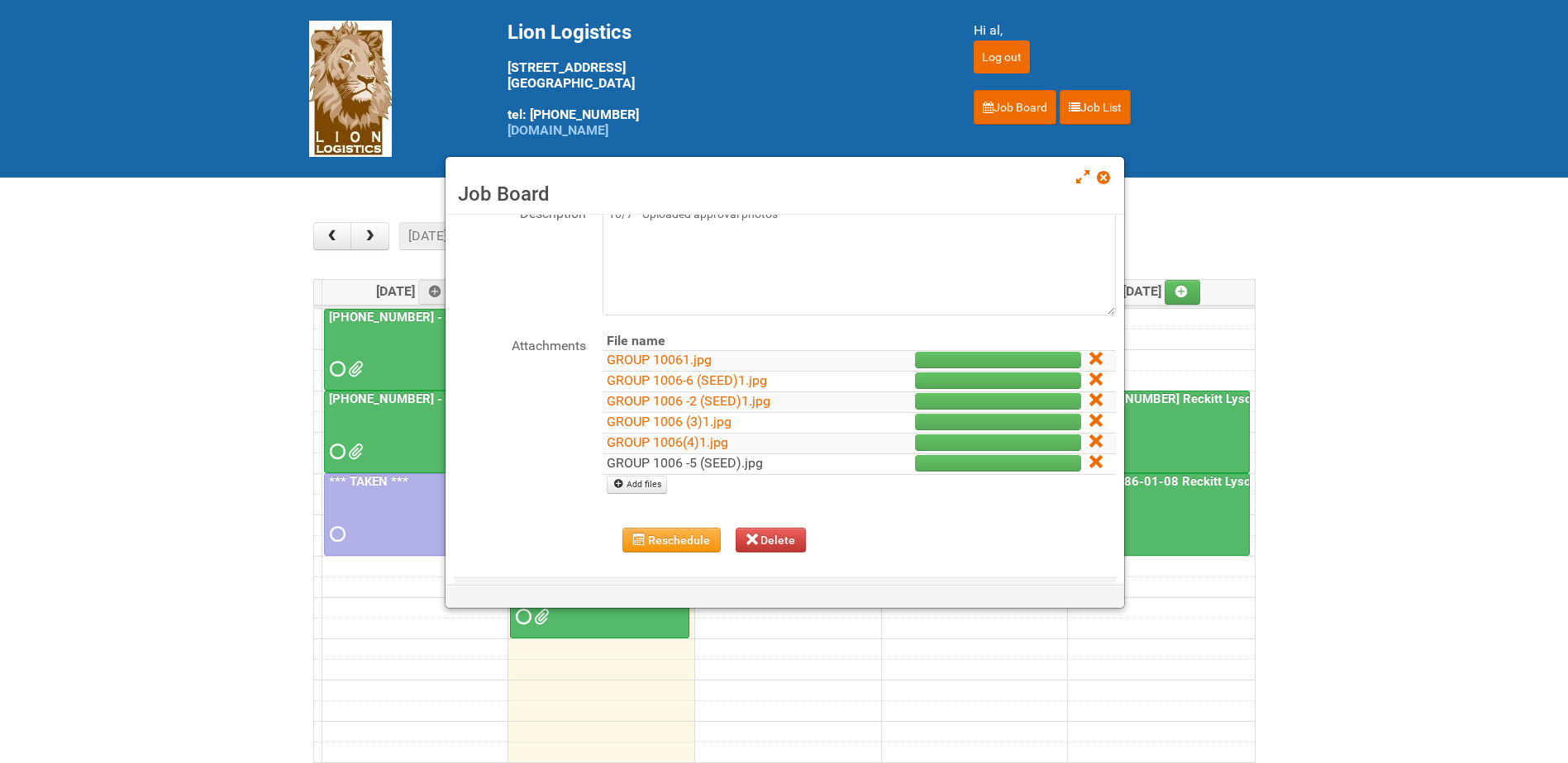
click at [693, 466] on link "GROUP 1006 -5 (SEED).jpg" at bounding box center [685, 463] width 157 height 16
click at [1089, 358] on icon at bounding box center [1095, 359] width 12 height 12
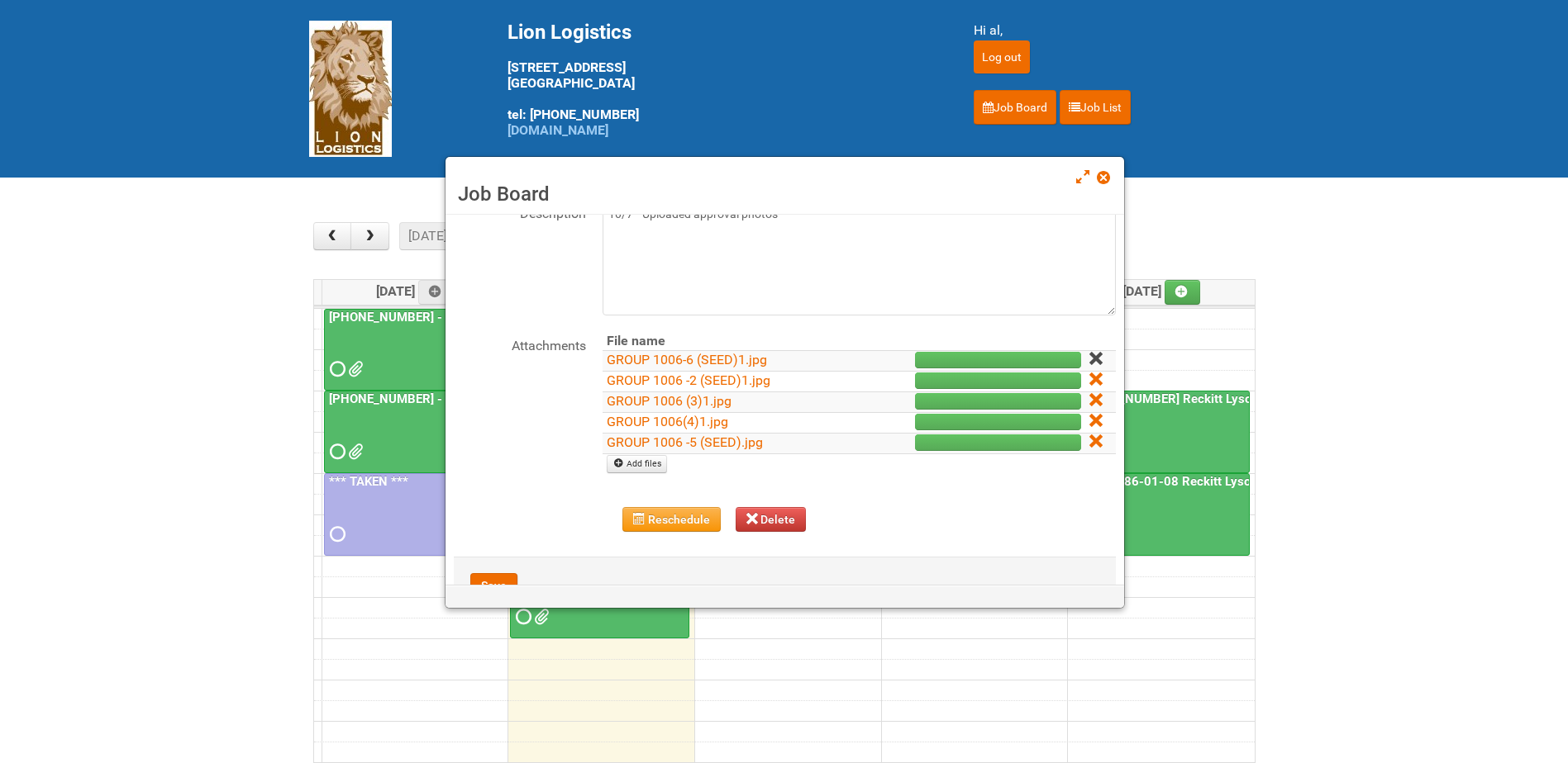
click at [1089, 357] on icon at bounding box center [1095, 359] width 12 height 12
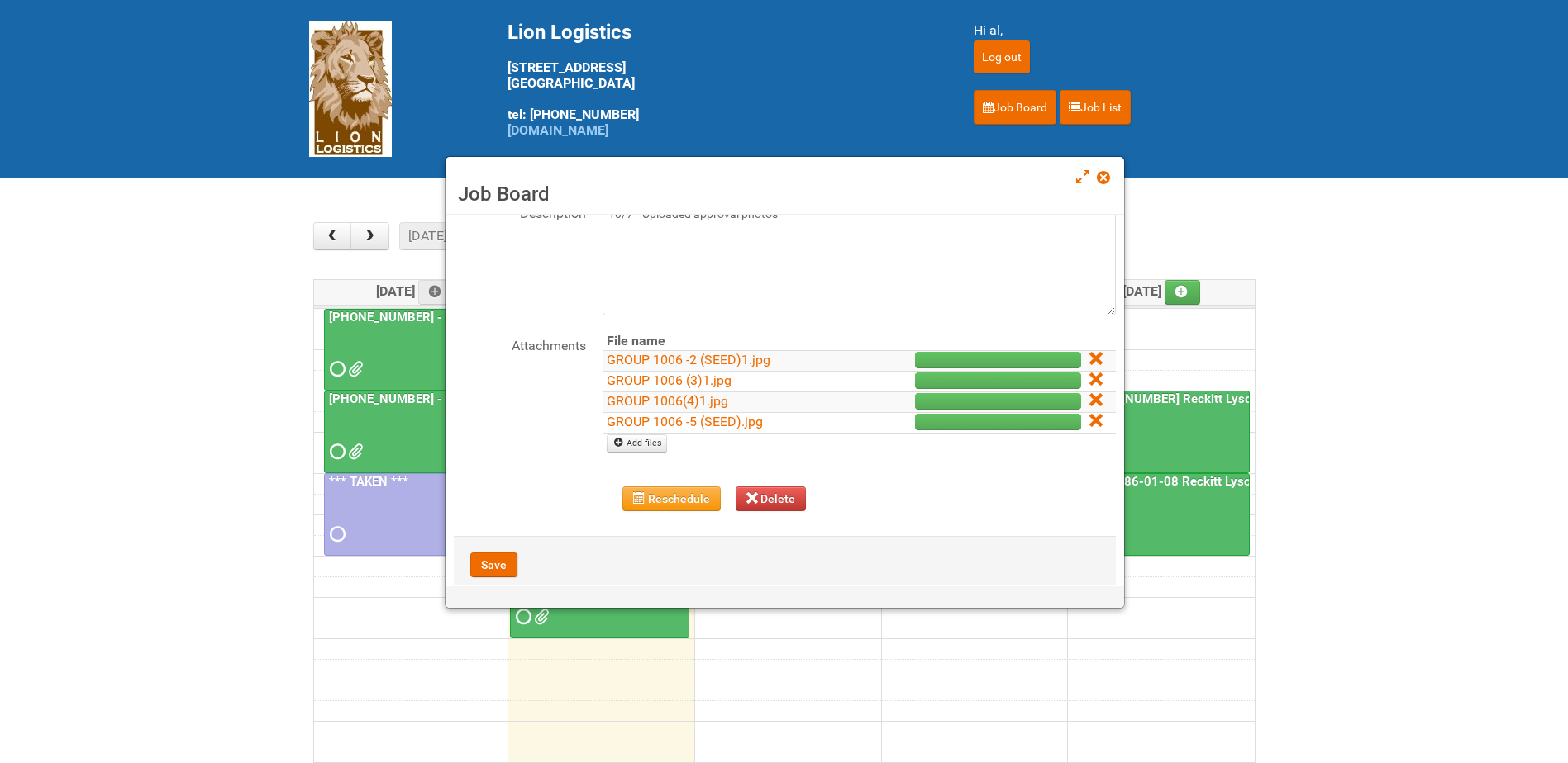
click at [1089, 357] on icon at bounding box center [1095, 359] width 12 height 12
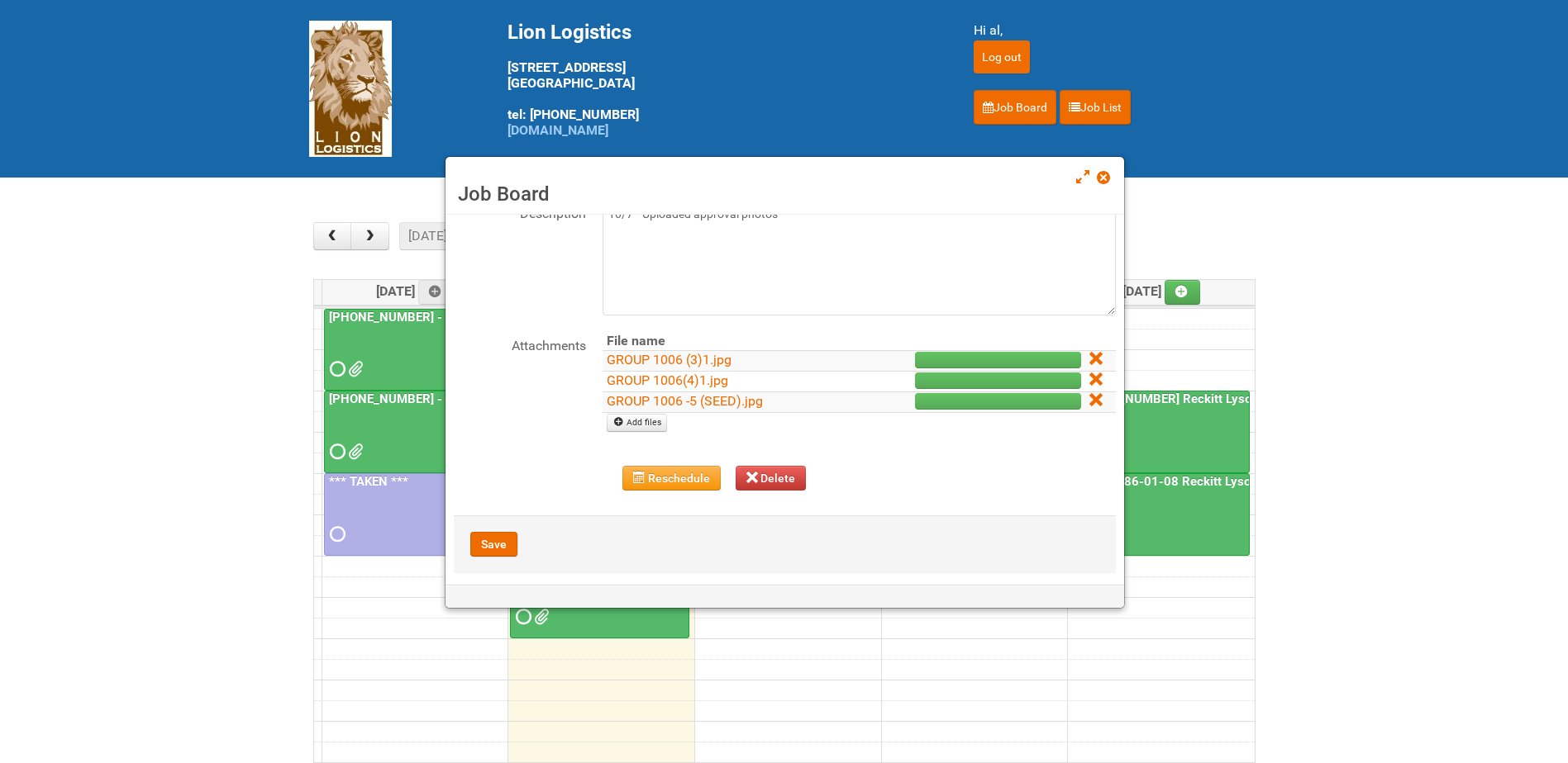
click at [1089, 357] on icon at bounding box center [1095, 359] width 12 height 12
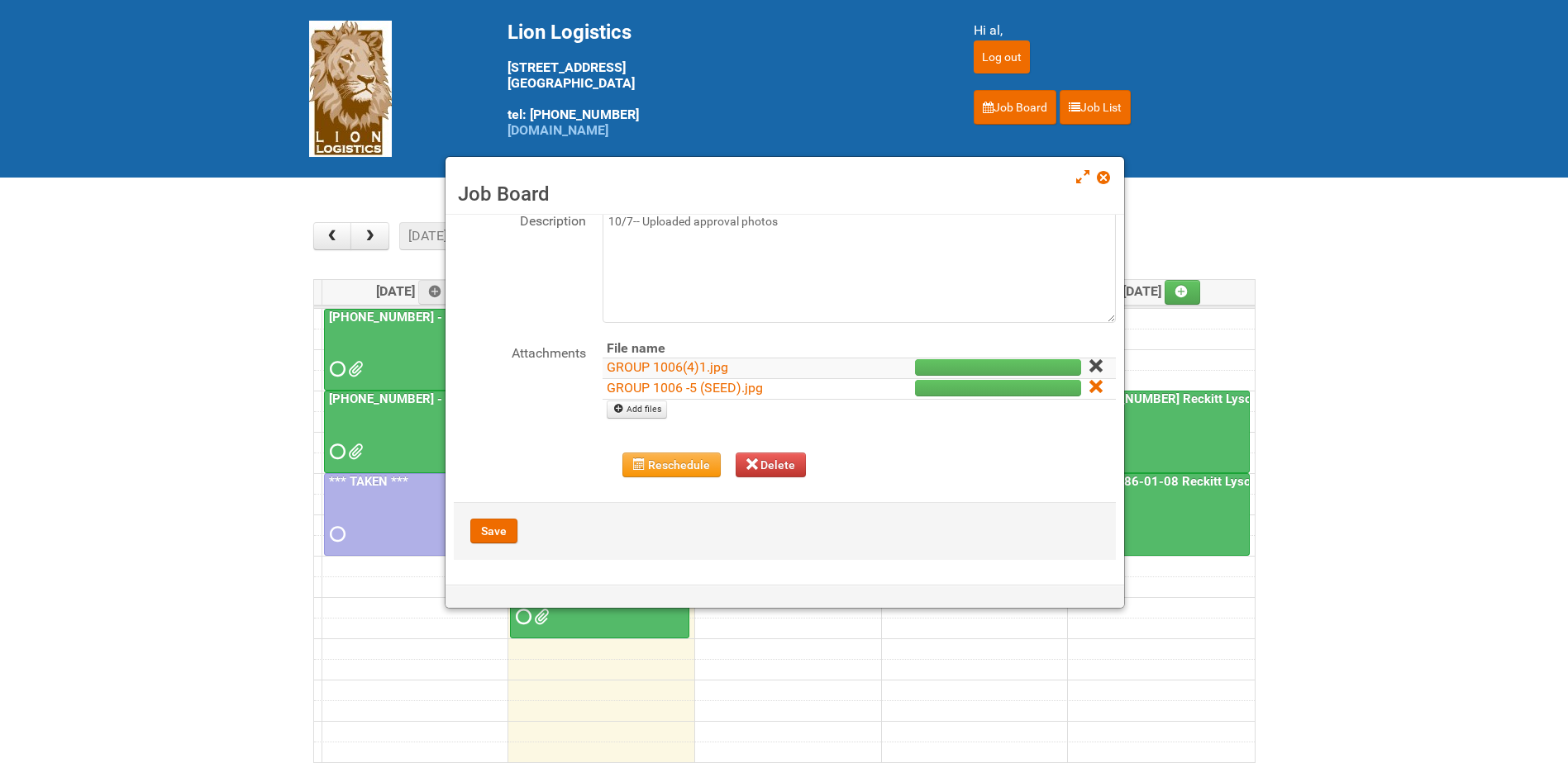
click at [1089, 367] on icon at bounding box center [1095, 366] width 12 height 12
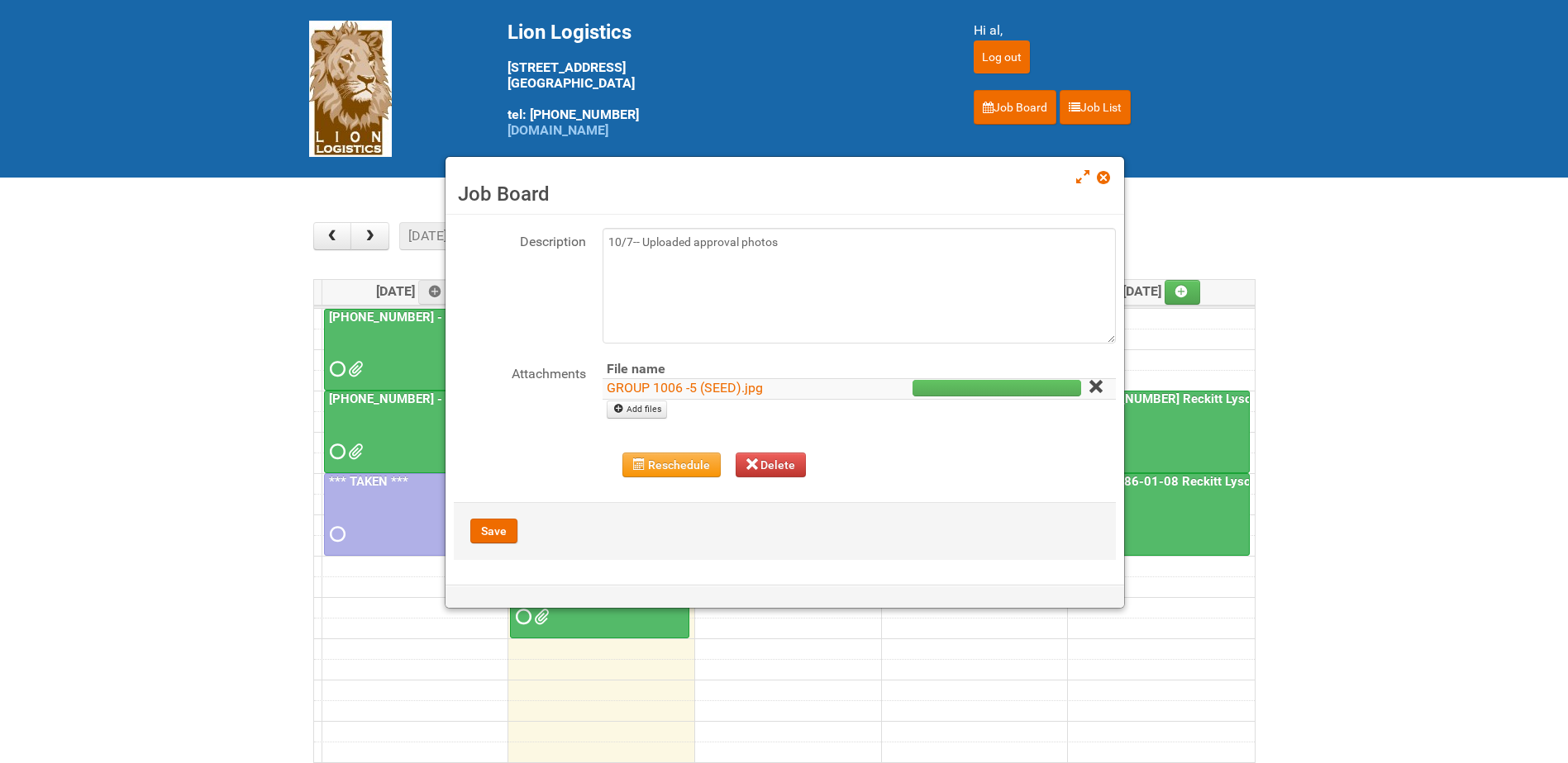
click at [1089, 387] on icon at bounding box center [1095, 386] width 12 height 12
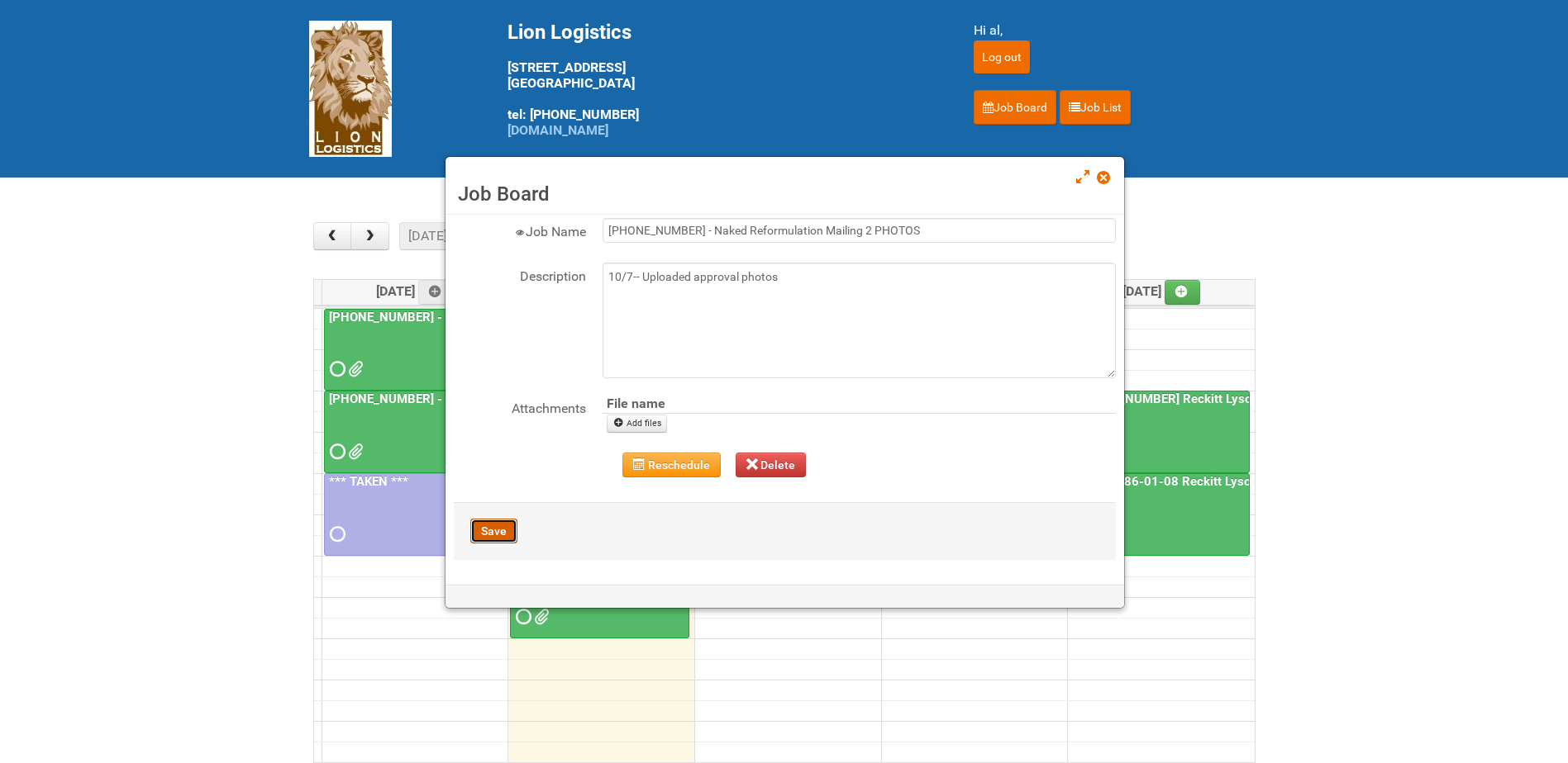
click at [489, 533] on button "Save" at bounding box center [493, 530] width 47 height 24
